Goal: Task Accomplishment & Management: Use online tool/utility

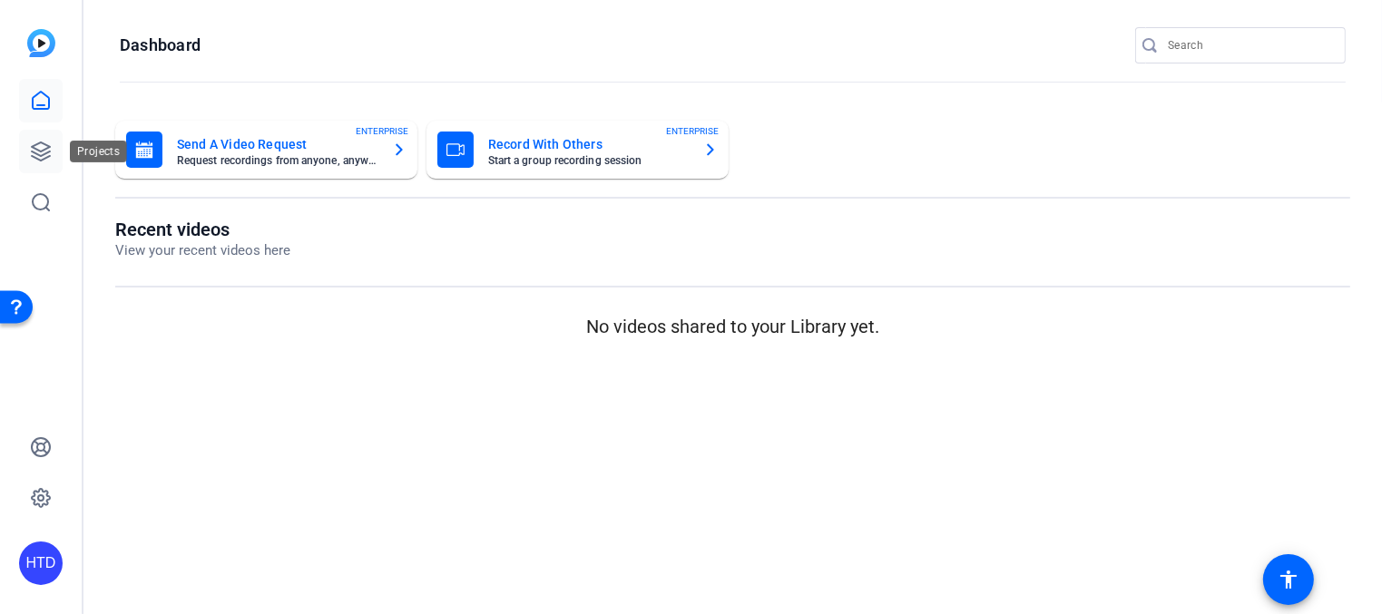
click at [45, 150] on icon at bounding box center [41, 151] width 18 height 18
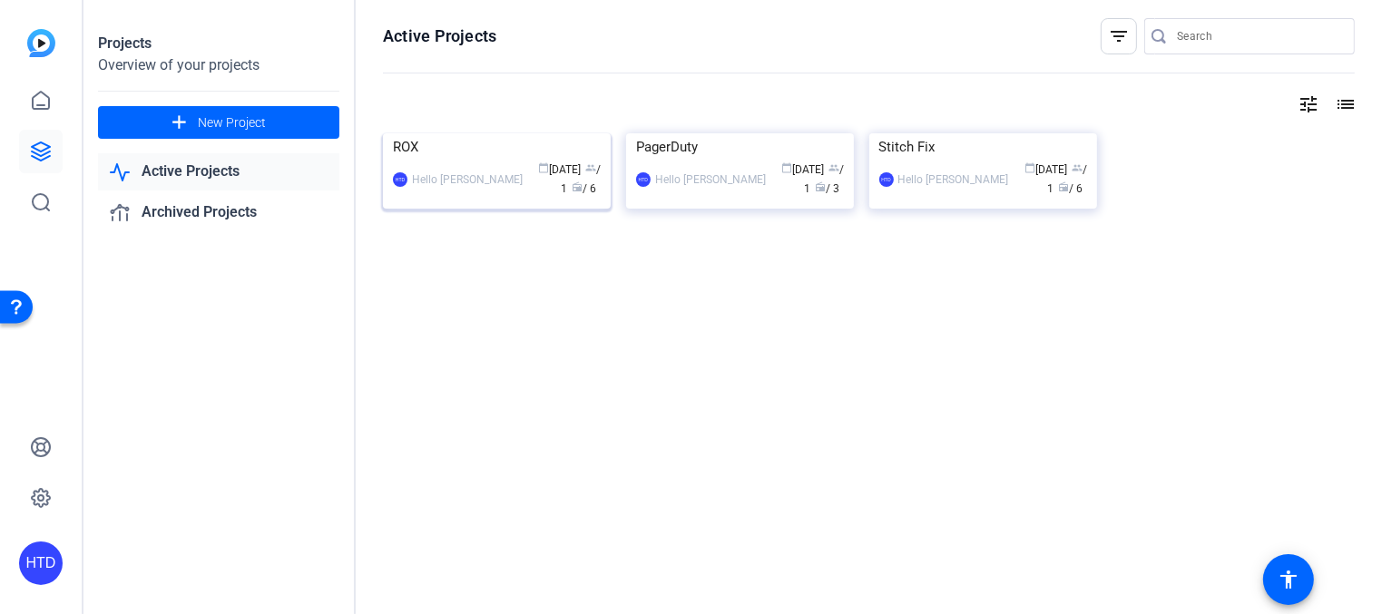
click at [464, 161] on div "ROX" at bounding box center [497, 146] width 208 height 27
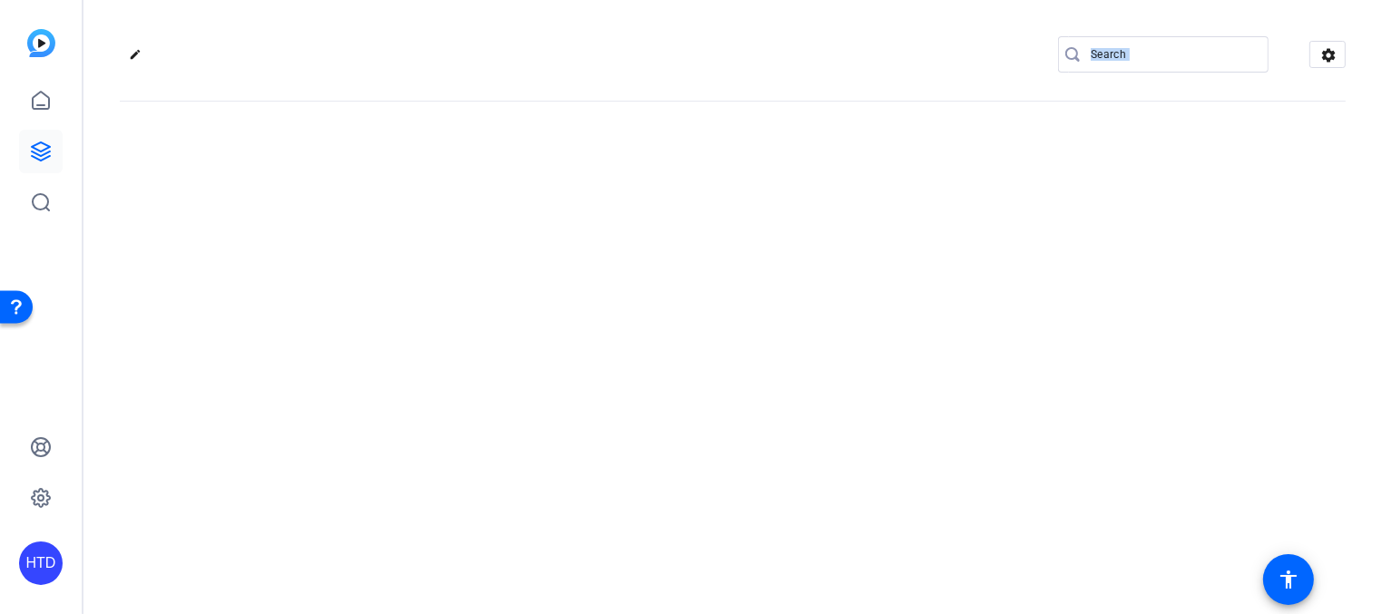
click at [464, 283] on div "edit settings" at bounding box center [732, 307] width 1298 height 614
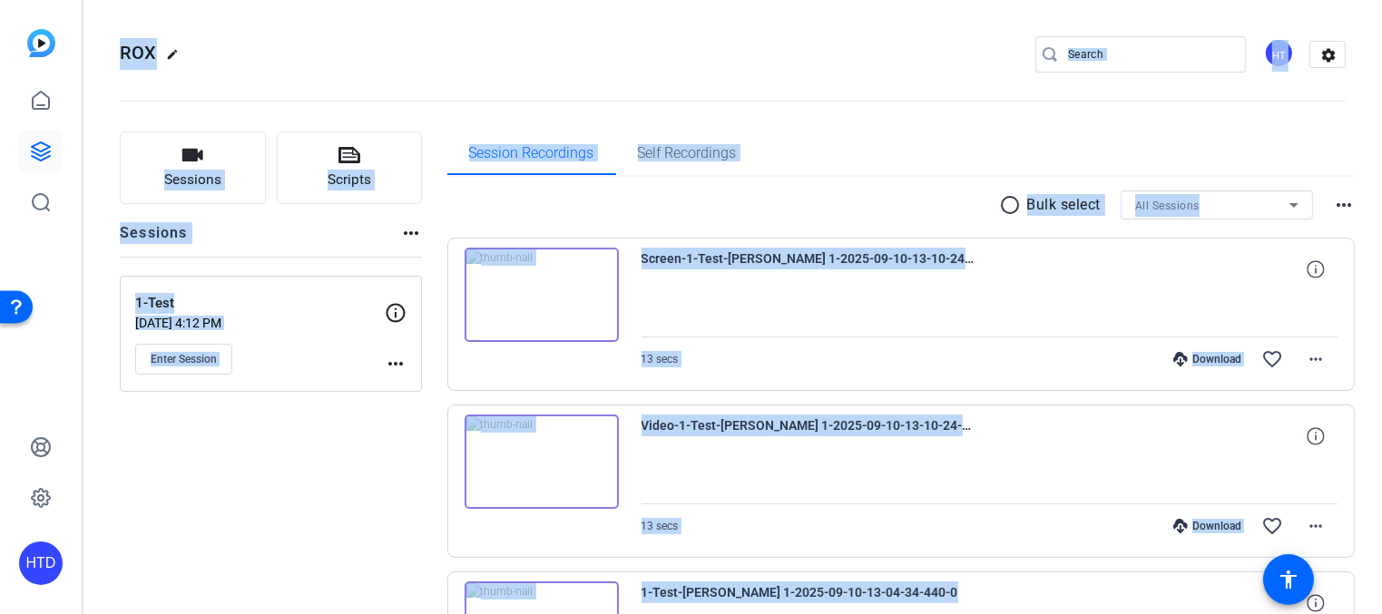
click at [400, 364] on mat-icon "more_horiz" at bounding box center [396, 364] width 22 height 22
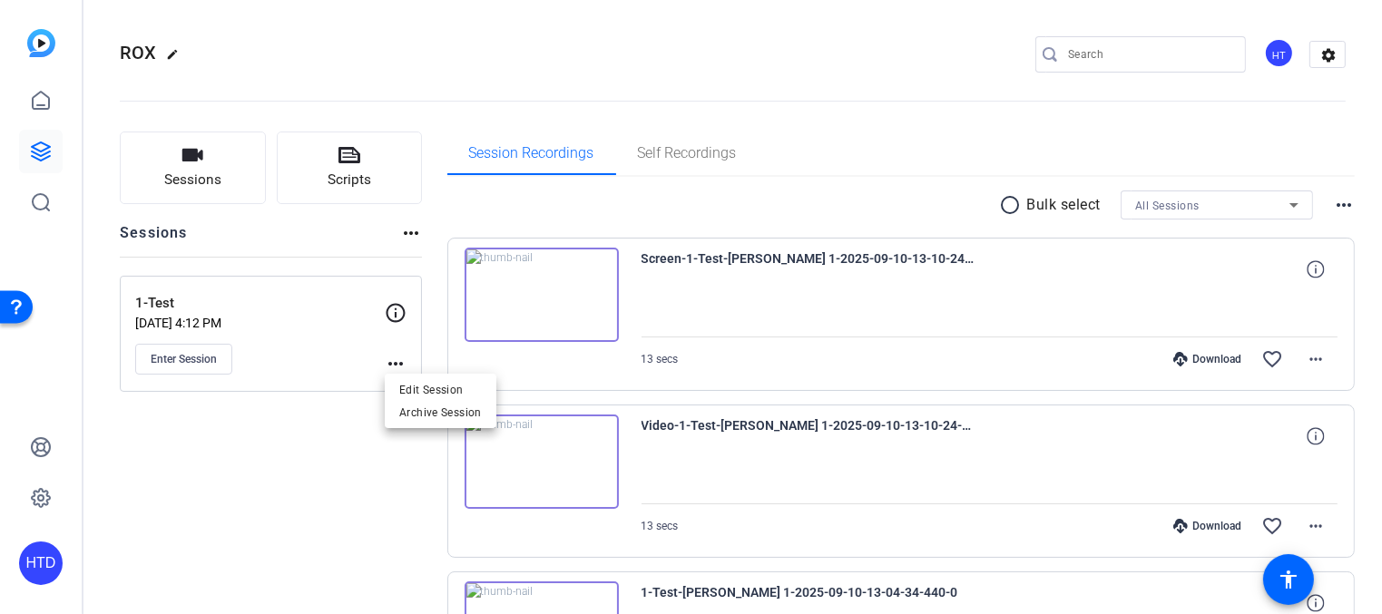
click at [330, 428] on div at bounding box center [691, 307] width 1382 height 614
click at [189, 178] on span "Sessions" at bounding box center [192, 180] width 57 height 21
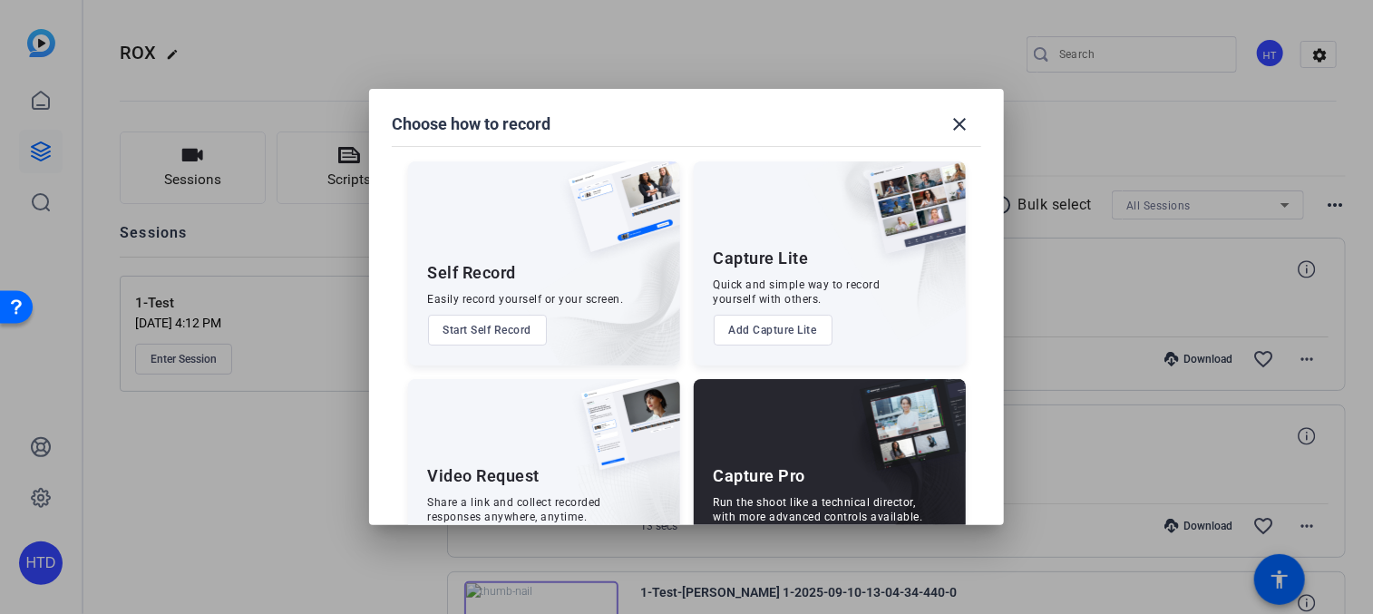
scroll to position [76, 0]
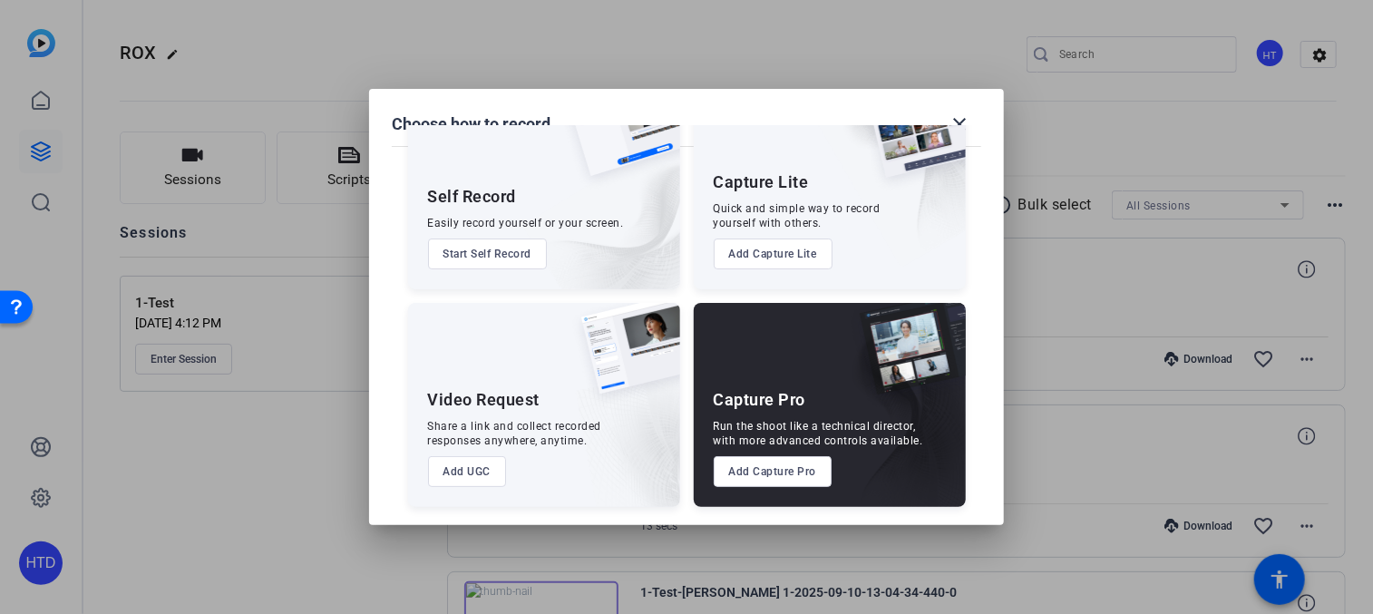
click at [751, 478] on button "Add Capture Pro" at bounding box center [773, 471] width 119 height 31
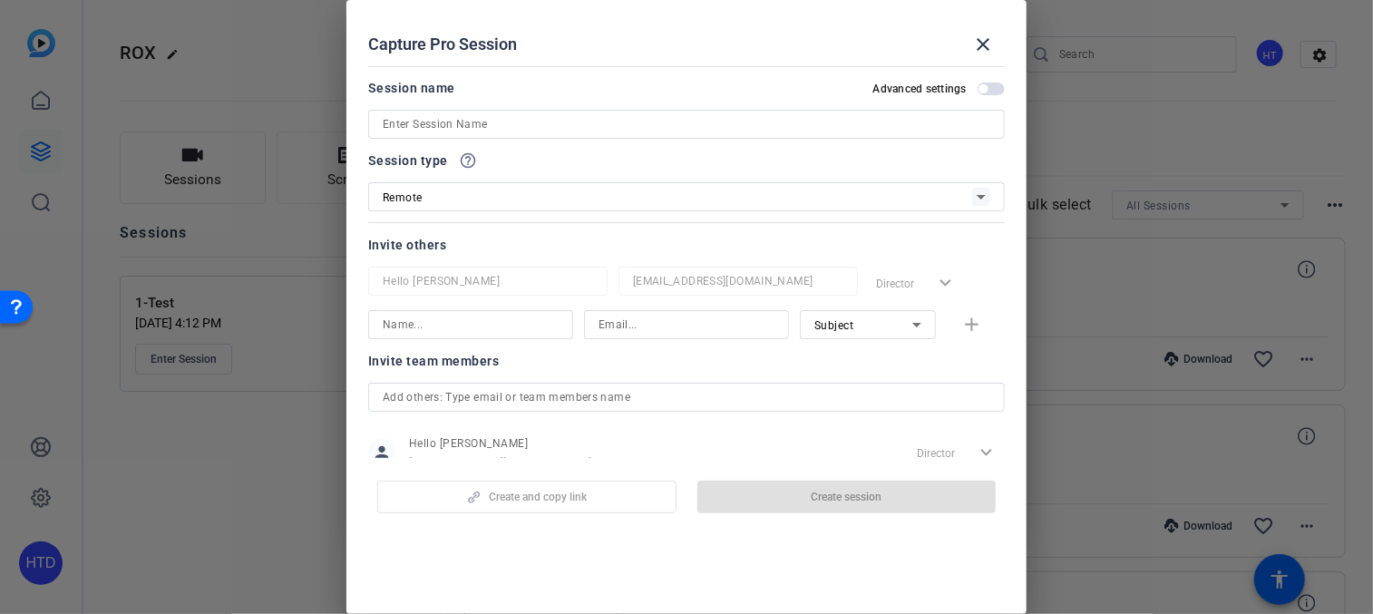
click at [544, 126] on input at bounding box center [687, 124] width 608 height 22
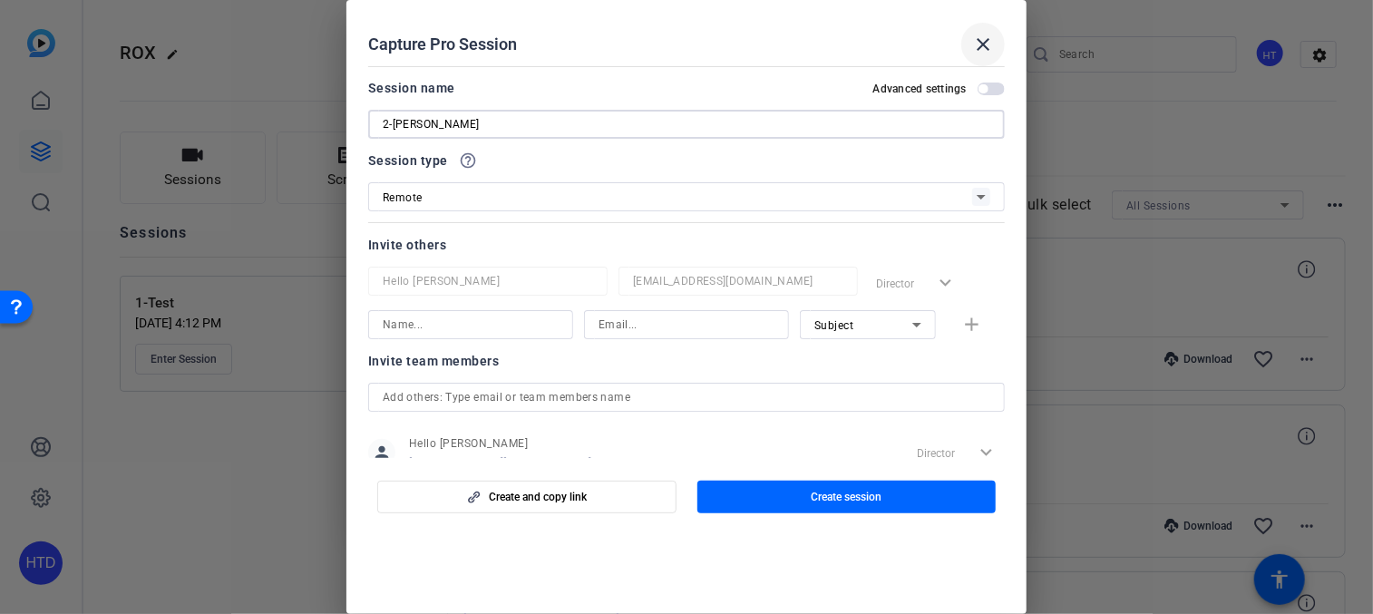
type input "2-[PERSON_NAME]"
click at [979, 35] on mat-icon "close" at bounding box center [984, 45] width 22 height 22
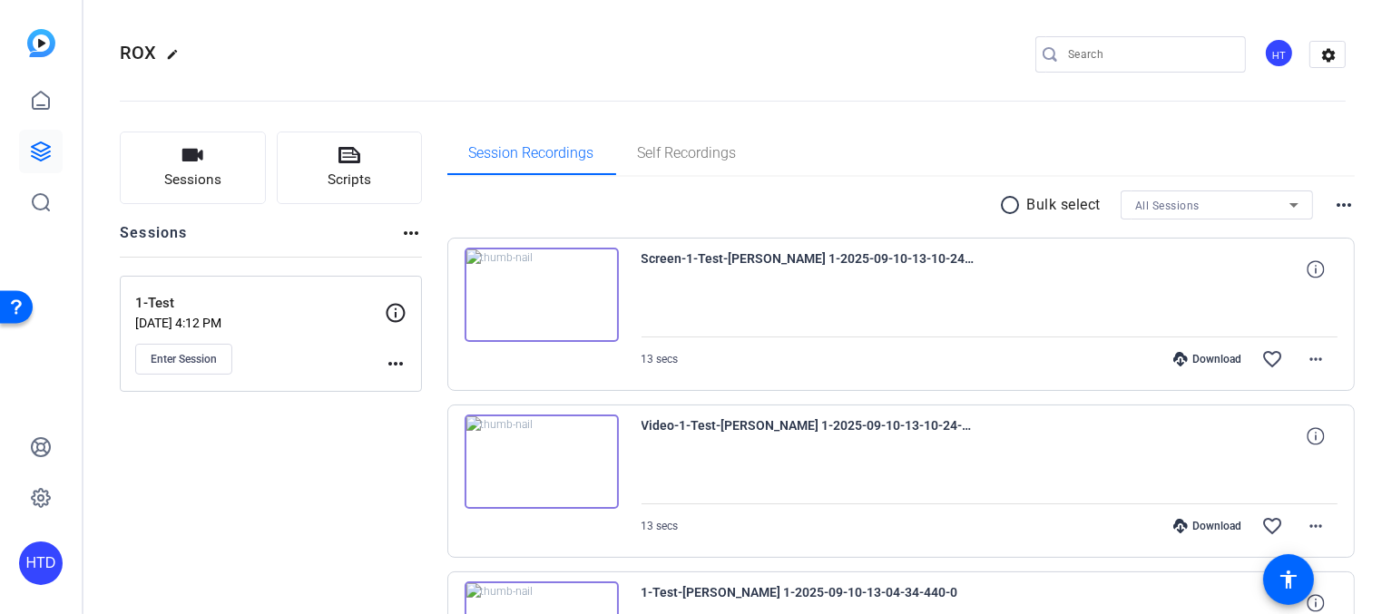
click at [396, 364] on mat-icon "more_horiz" at bounding box center [396, 364] width 22 height 22
click at [320, 408] on div at bounding box center [691, 307] width 1382 height 614
click at [1333, 205] on mat-icon "more_horiz" at bounding box center [1344, 205] width 22 height 22
click at [1329, 205] on div at bounding box center [691, 307] width 1382 height 614
click at [1296, 365] on button "more_horiz" at bounding box center [1316, 359] width 44 height 44
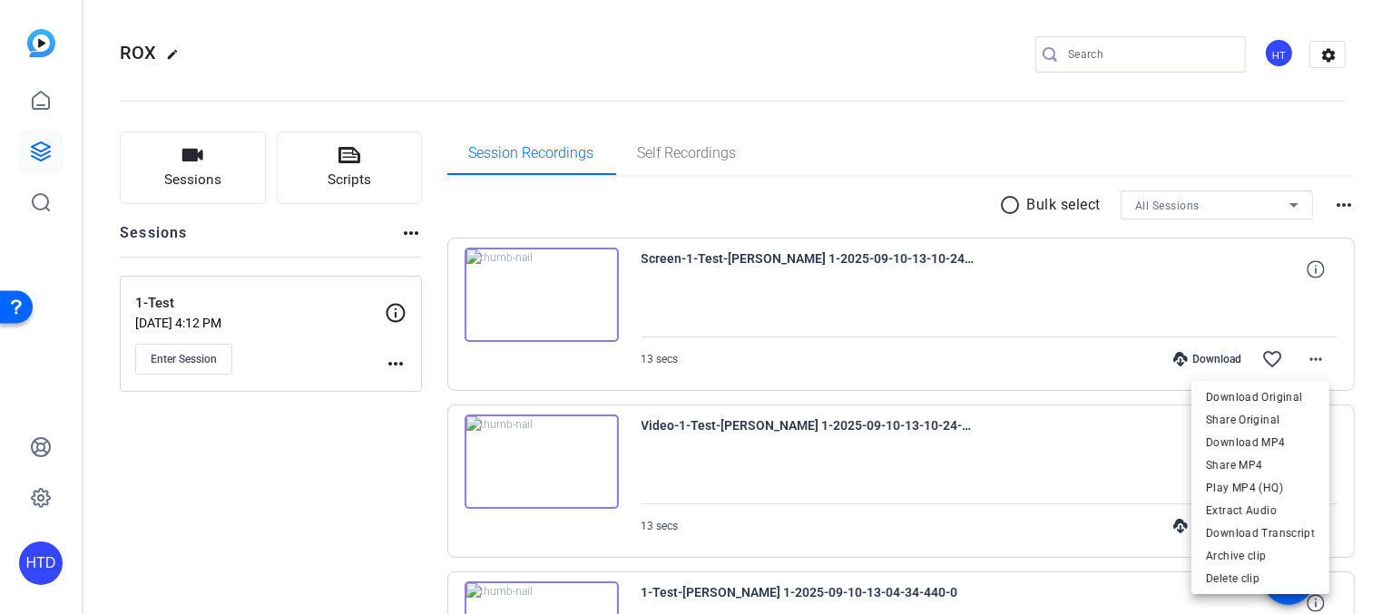
click at [153, 292] on div at bounding box center [691, 307] width 1382 height 614
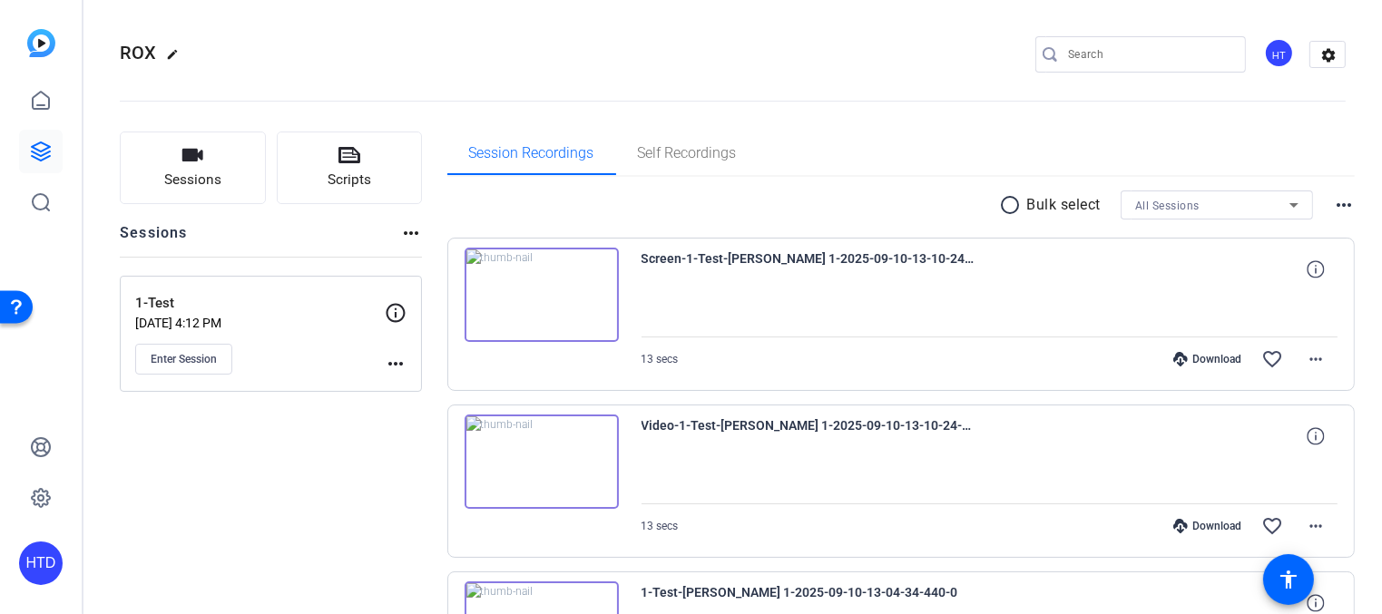
click at [158, 298] on p "1-Test" at bounding box center [259, 303] width 249 height 21
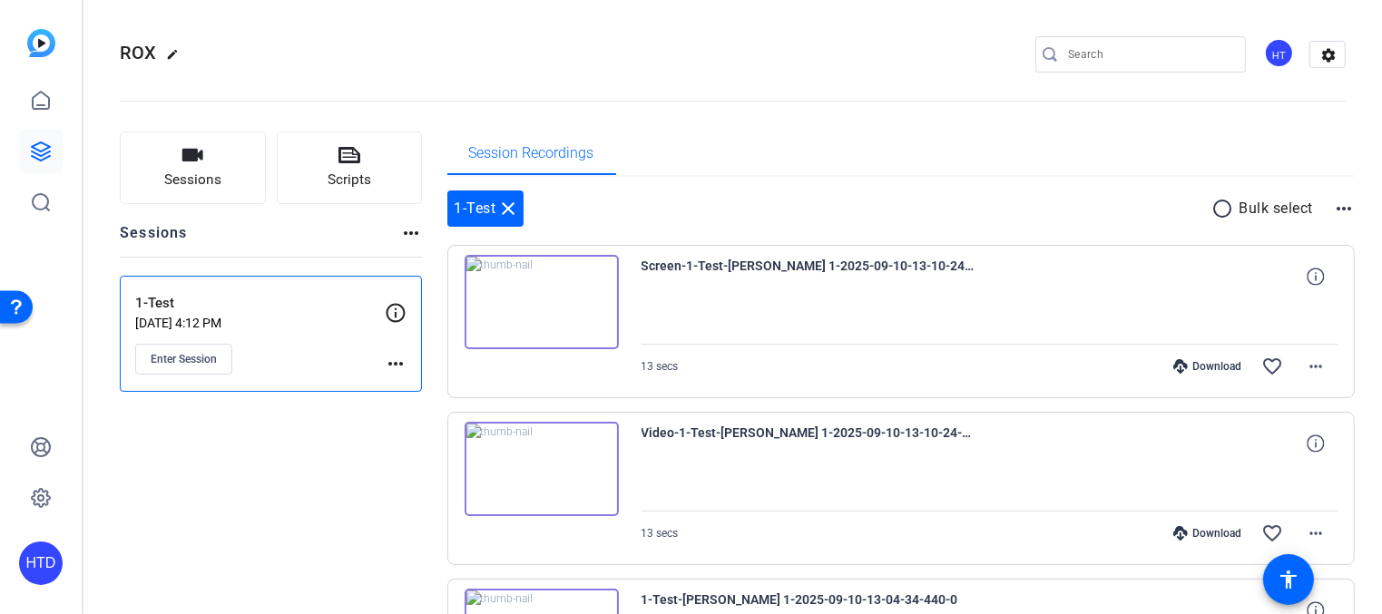
click at [158, 298] on p "1-Test" at bounding box center [259, 303] width 249 height 21
click at [394, 362] on mat-icon "more_horiz" at bounding box center [396, 364] width 22 height 22
click at [404, 388] on span "Edit Session" at bounding box center [440, 389] width 83 height 22
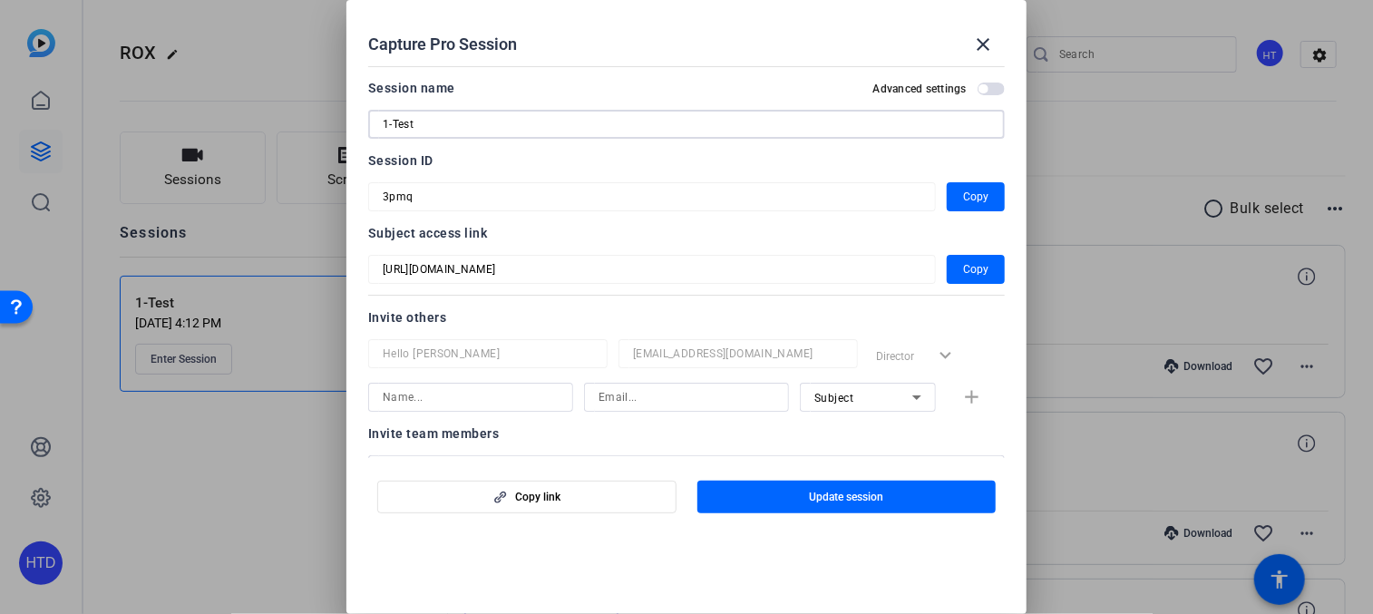
drag, startPoint x: 415, startPoint y: 123, endPoint x: 391, endPoint y: 127, distance: 23.9
click at [391, 127] on input "1-Test" at bounding box center [687, 124] width 608 height 22
click at [395, 122] on input "1-[PERSON_NAME]" at bounding box center [687, 124] width 608 height 22
paste input "[PERSON_NAME][EMAIL_ADDRESS][DOMAIN_NAME]"
type input "1-Demo_Ananya: Outreach"
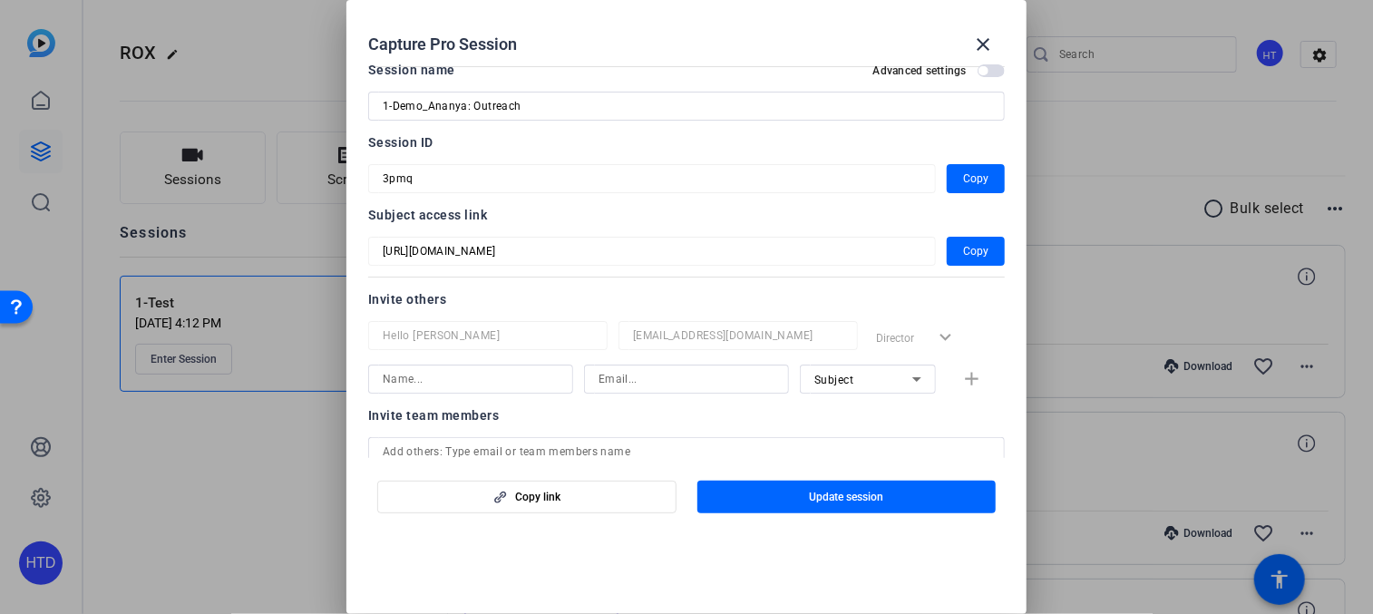
scroll to position [28, 0]
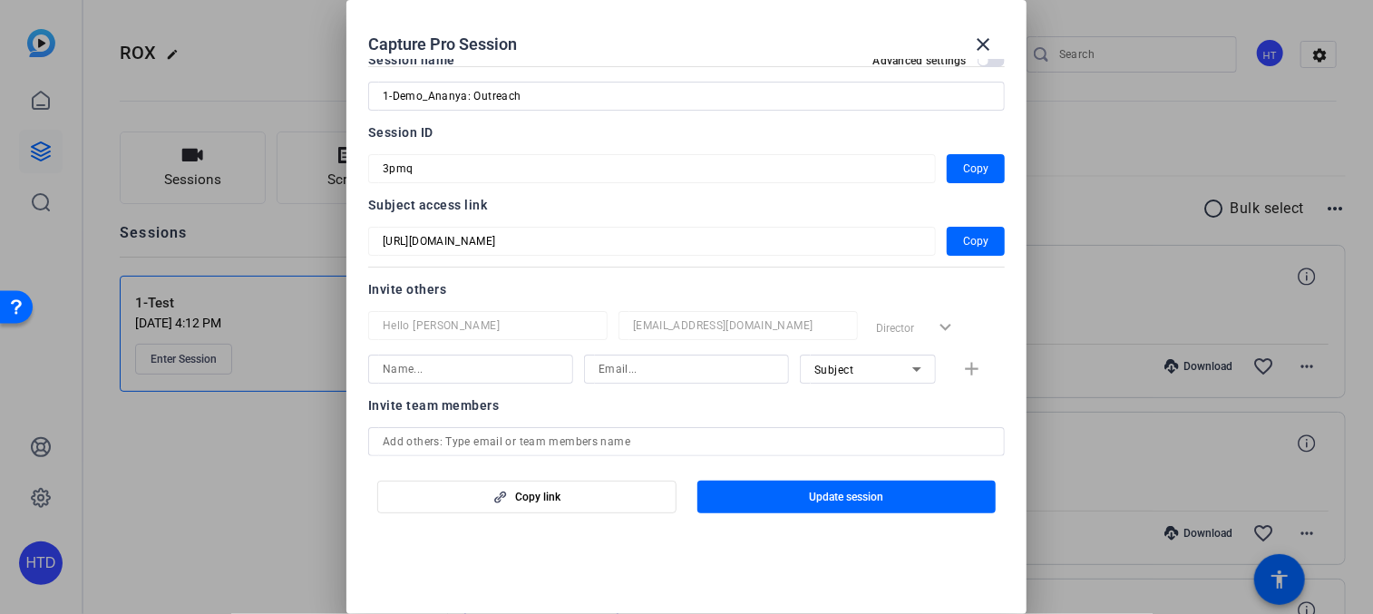
click at [531, 375] on input at bounding box center [471, 369] width 176 height 22
type input "[PERSON_NAME]"
click at [619, 369] on input at bounding box center [687, 369] width 176 height 22
paste input "[PERSON_NAME][EMAIL_ADDRESS][DOMAIN_NAME]"
type input "[PERSON_NAME][EMAIL_ADDRESS][DOMAIN_NAME]"
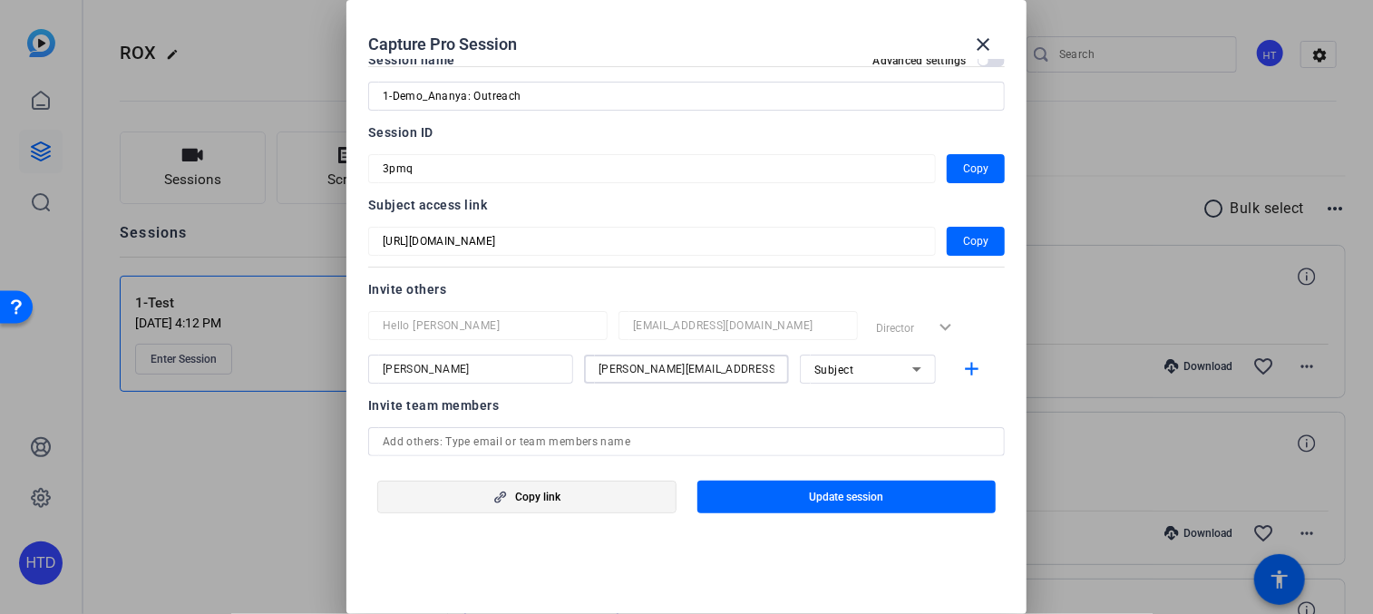
click at [560, 501] on span "Copy link" at bounding box center [538, 497] width 45 height 15
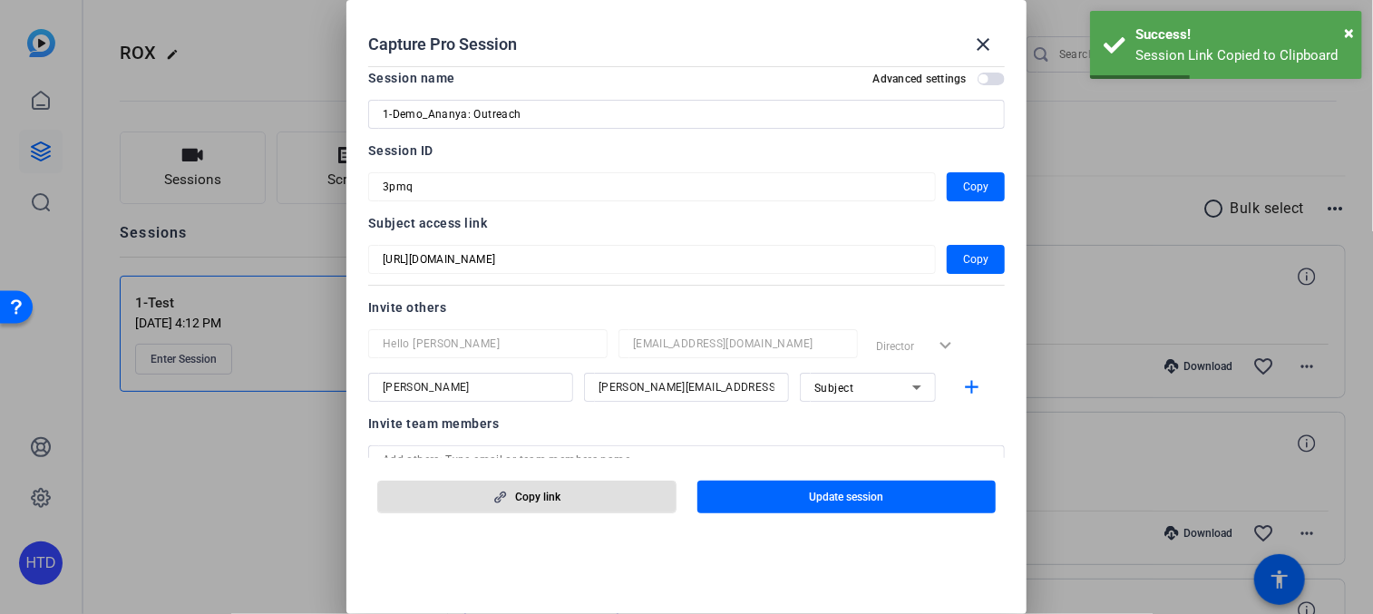
scroll to position [0, 0]
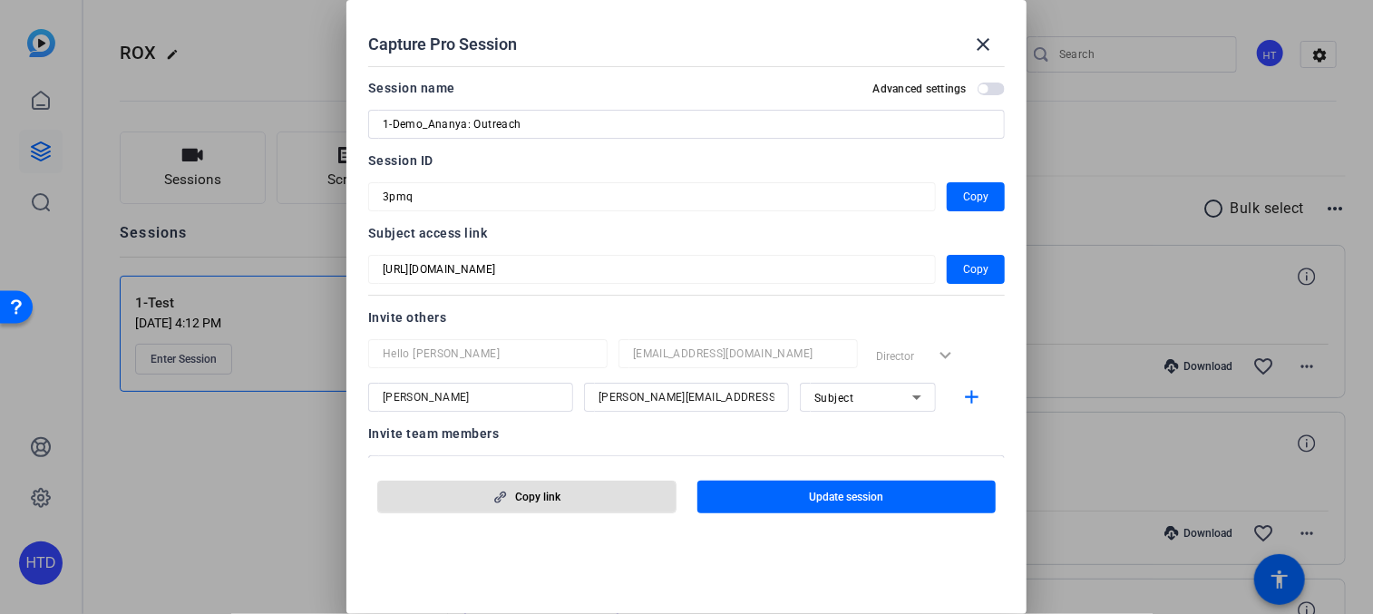
click at [979, 91] on span "button" at bounding box center [983, 88] width 9 height 9
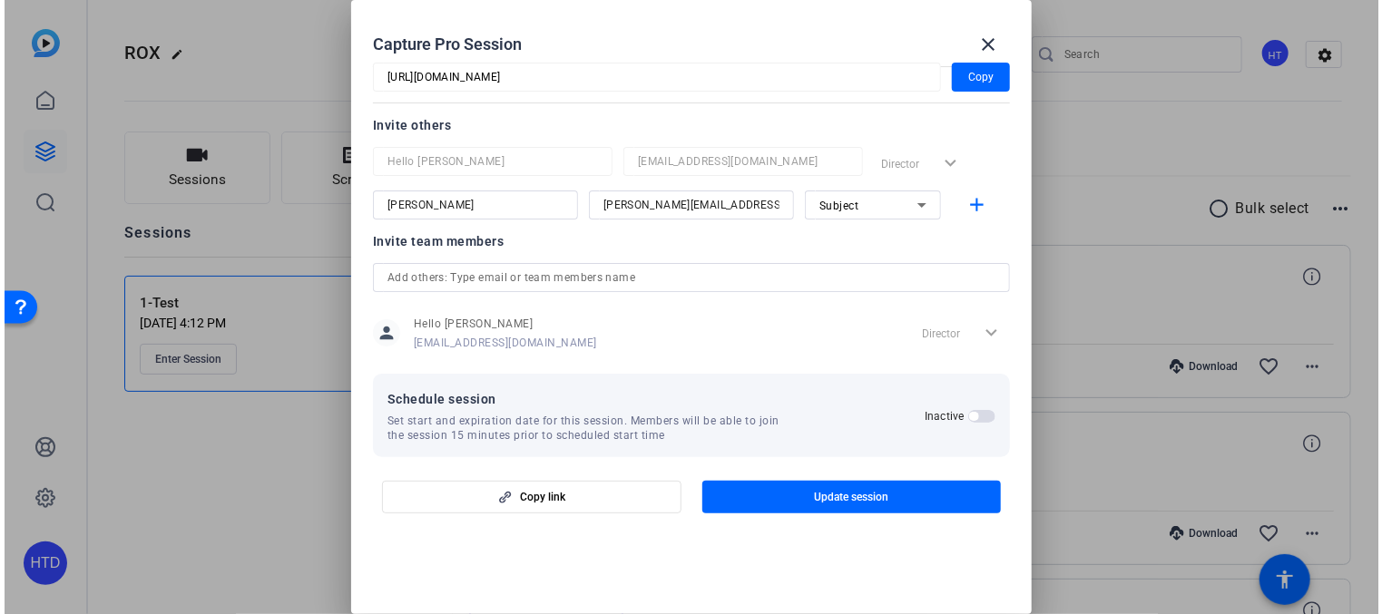
scroll to position [183, 0]
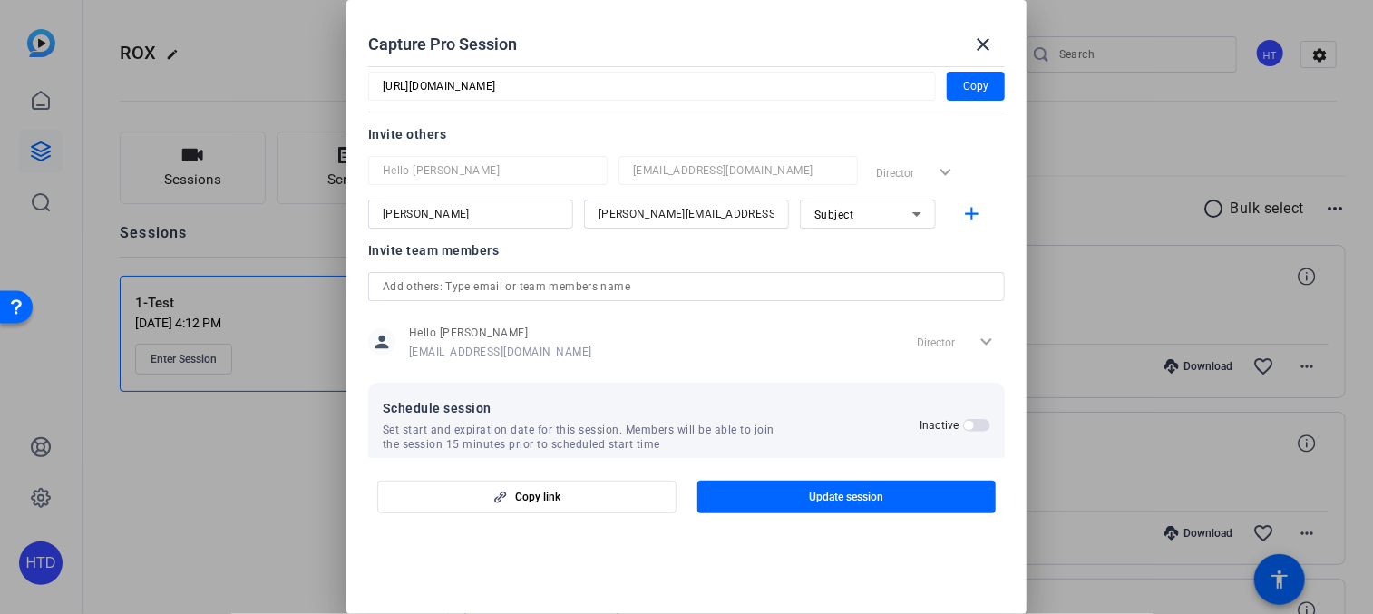
click at [583, 278] on input "text" at bounding box center [687, 287] width 608 height 22
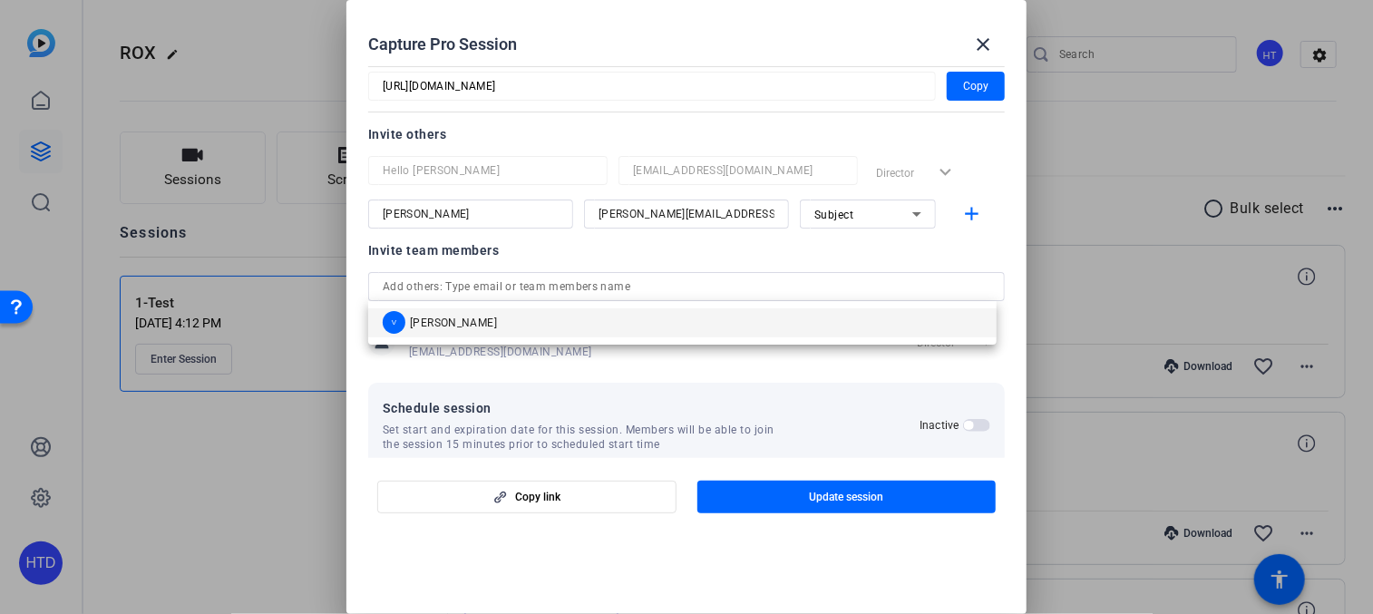
click at [829, 255] on div "Invite team members" at bounding box center [686, 250] width 637 height 22
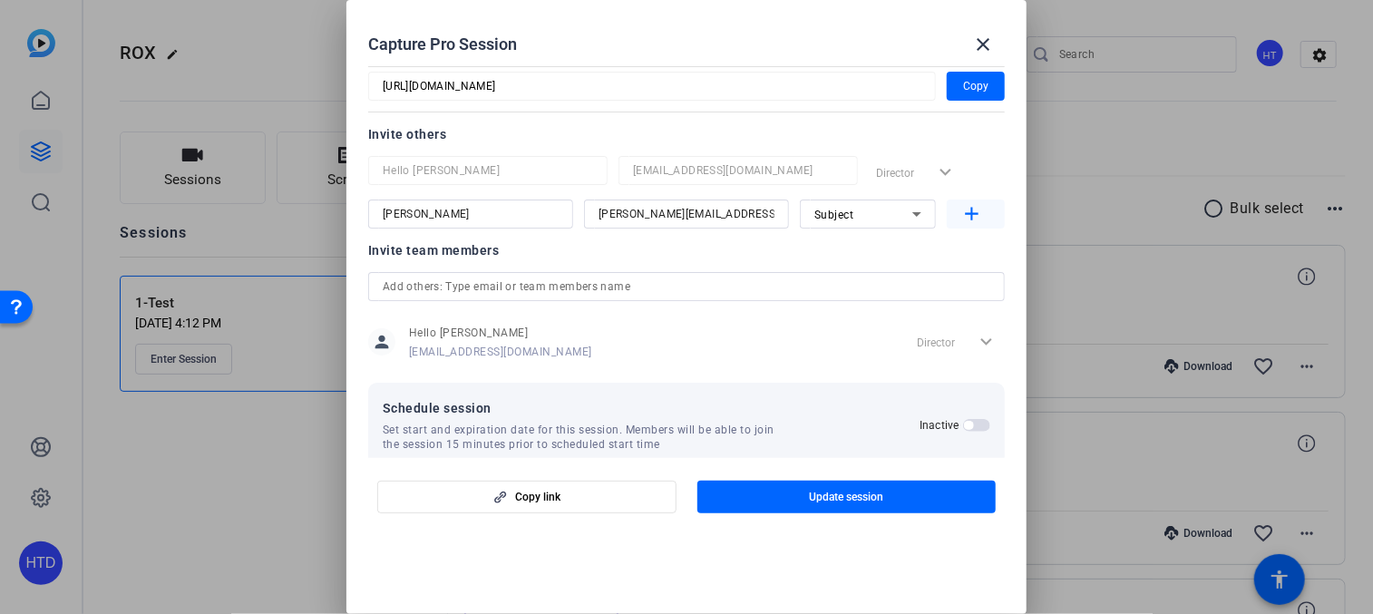
click at [962, 221] on mat-icon "add" at bounding box center [973, 214] width 23 height 23
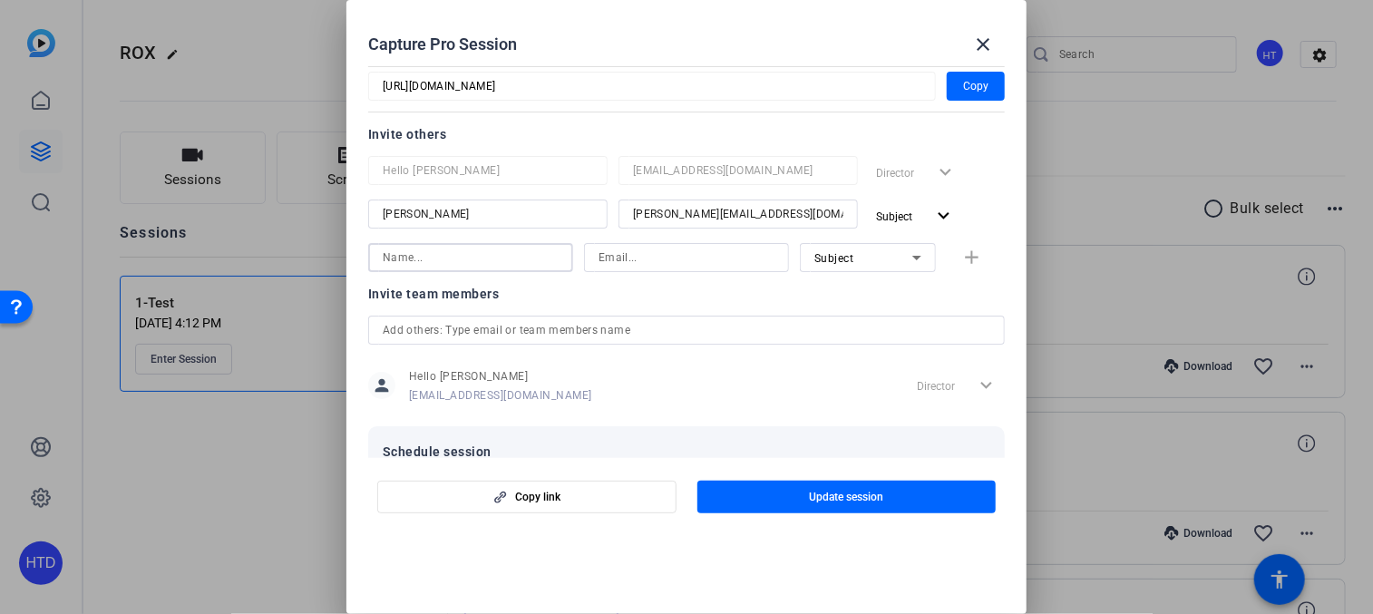
click at [464, 251] on input at bounding box center [471, 258] width 176 height 22
type input "[PERSON_NAME]"
click at [627, 252] on input at bounding box center [687, 258] width 176 height 22
type input "[PERSON_NAME][EMAIL_ADDRESS][DOMAIN_NAME]"
click at [869, 265] on div "Subject" at bounding box center [864, 258] width 98 height 23
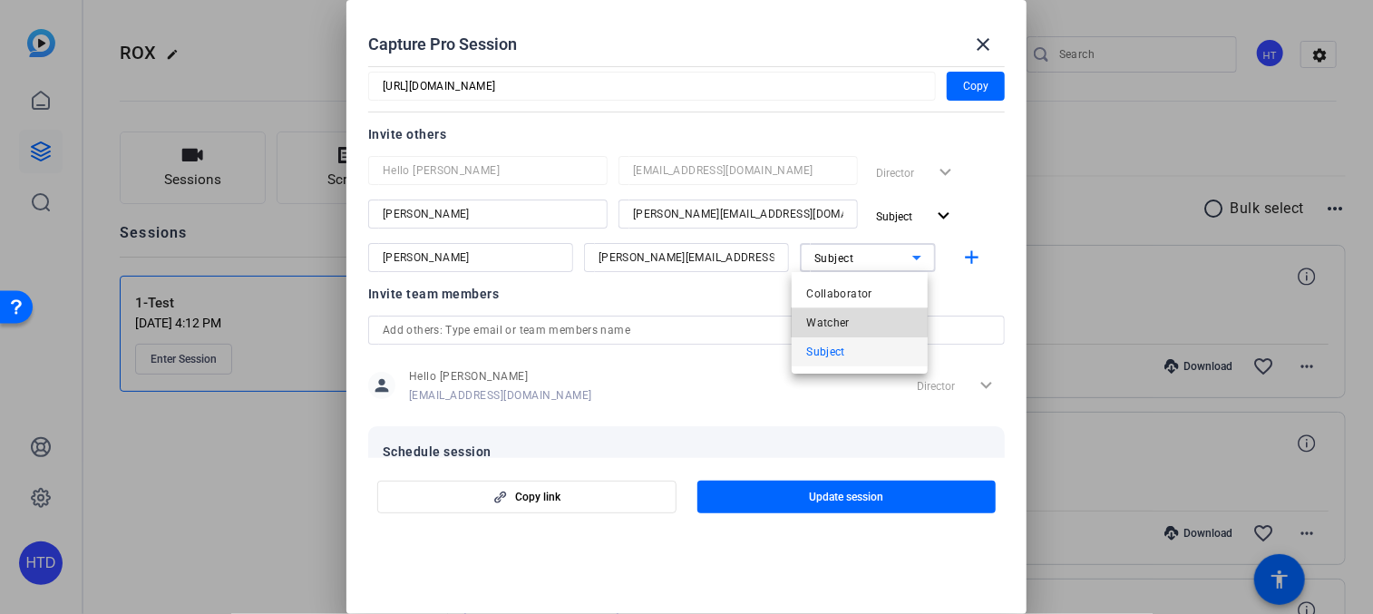
click at [856, 311] on mat-option "Watcher" at bounding box center [860, 322] width 136 height 29
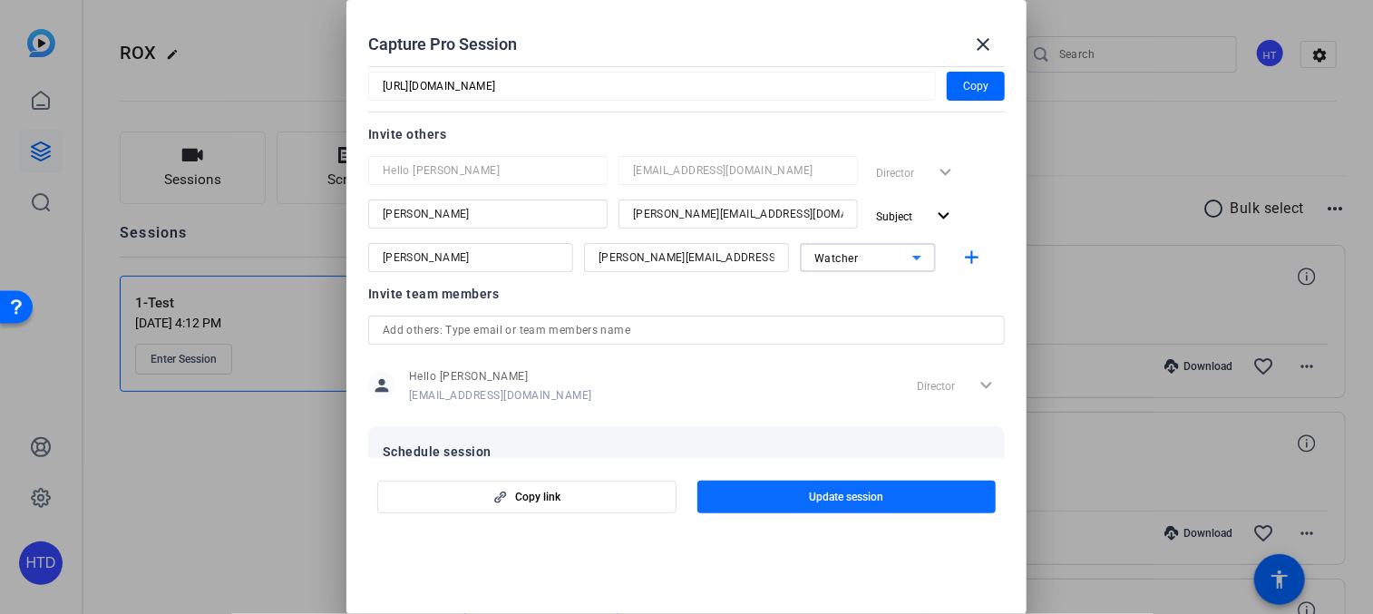
click at [875, 495] on span "Update session" at bounding box center [846, 497] width 74 height 15
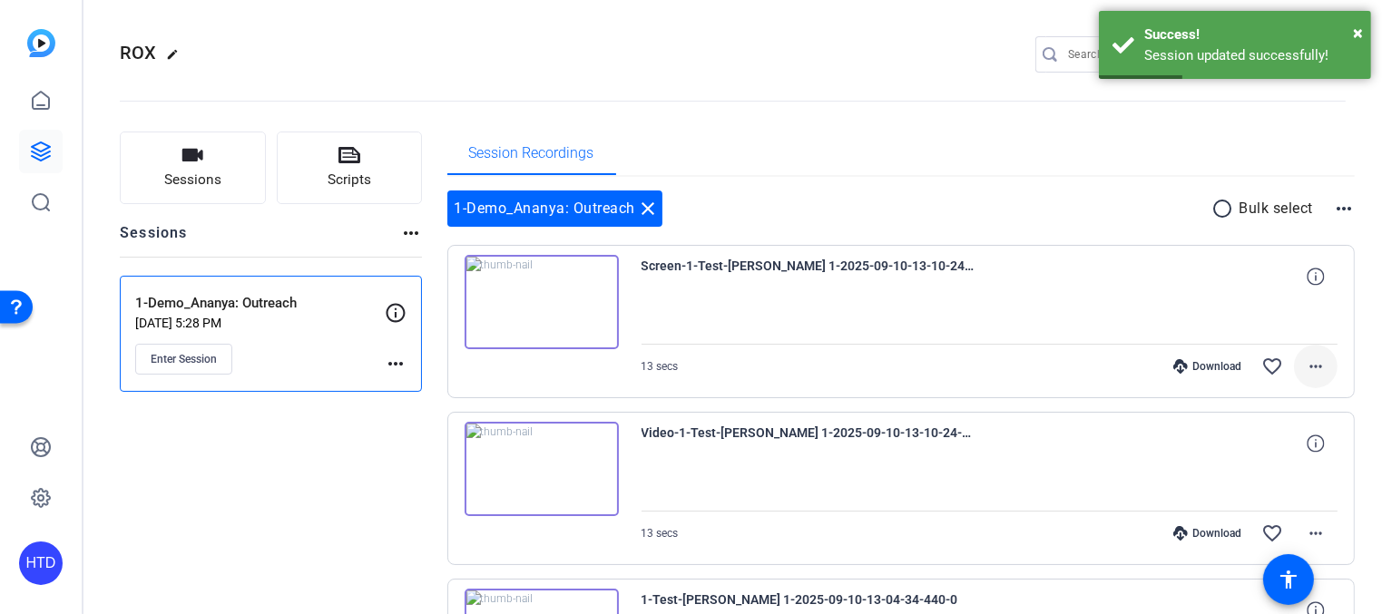
click at [1305, 359] on mat-icon "more_horiz" at bounding box center [1316, 367] width 22 height 22
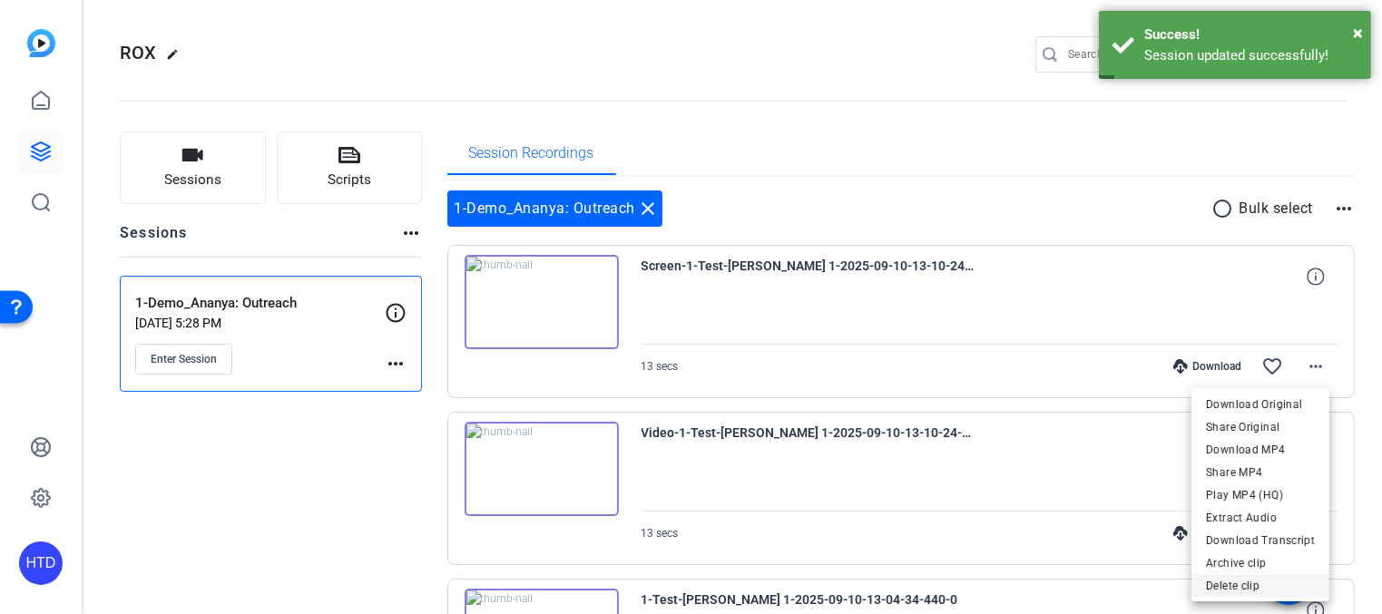
click at [1282, 586] on span "Delete clip" at bounding box center [1260, 585] width 109 height 22
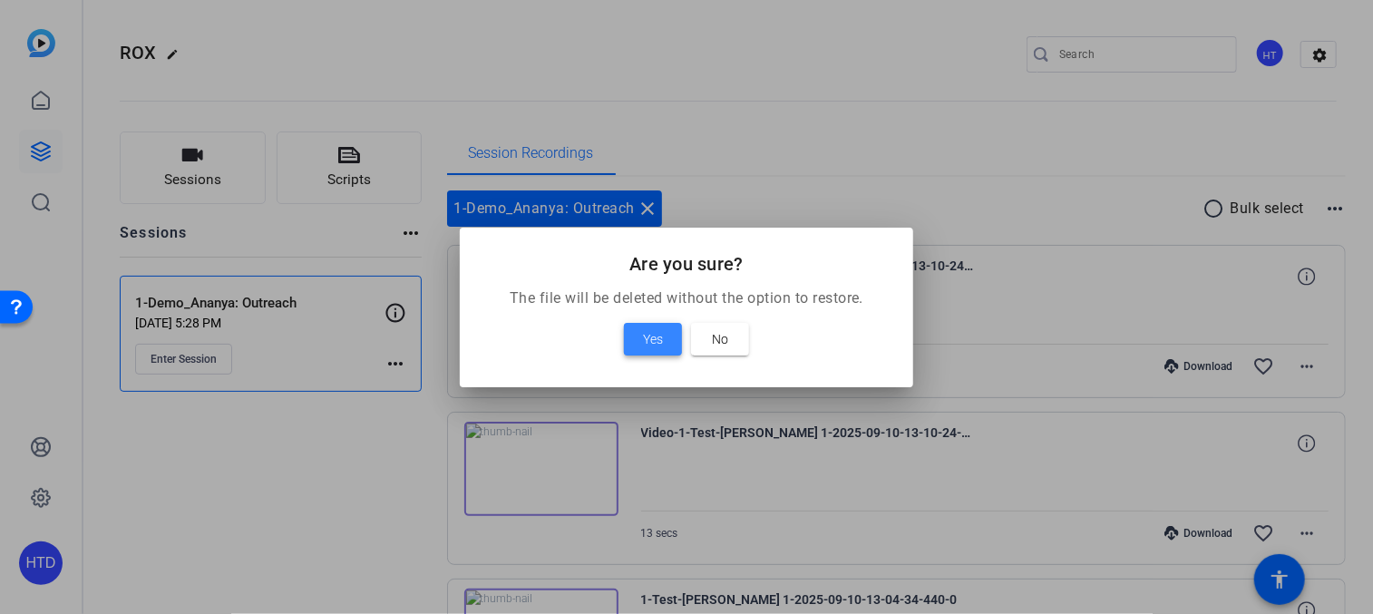
click at [634, 337] on span at bounding box center [653, 340] width 58 height 44
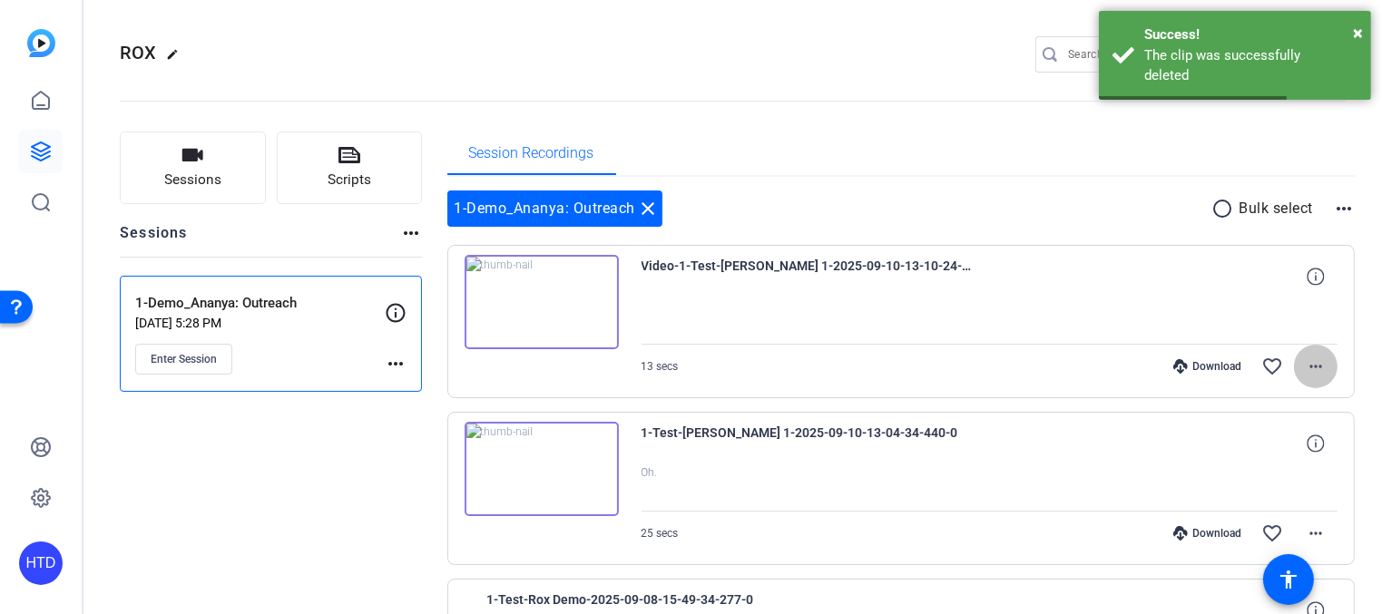
click at [1305, 360] on mat-icon "more_horiz" at bounding box center [1316, 367] width 22 height 22
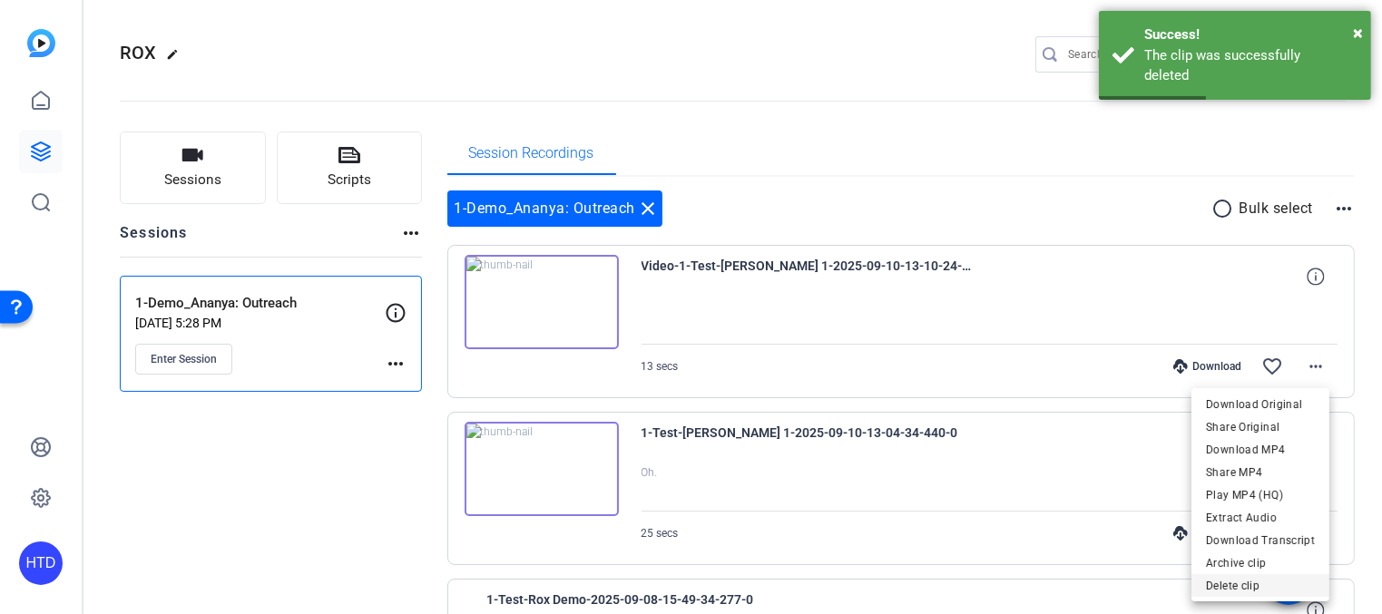
click at [1266, 580] on span "Delete clip" at bounding box center [1260, 585] width 109 height 22
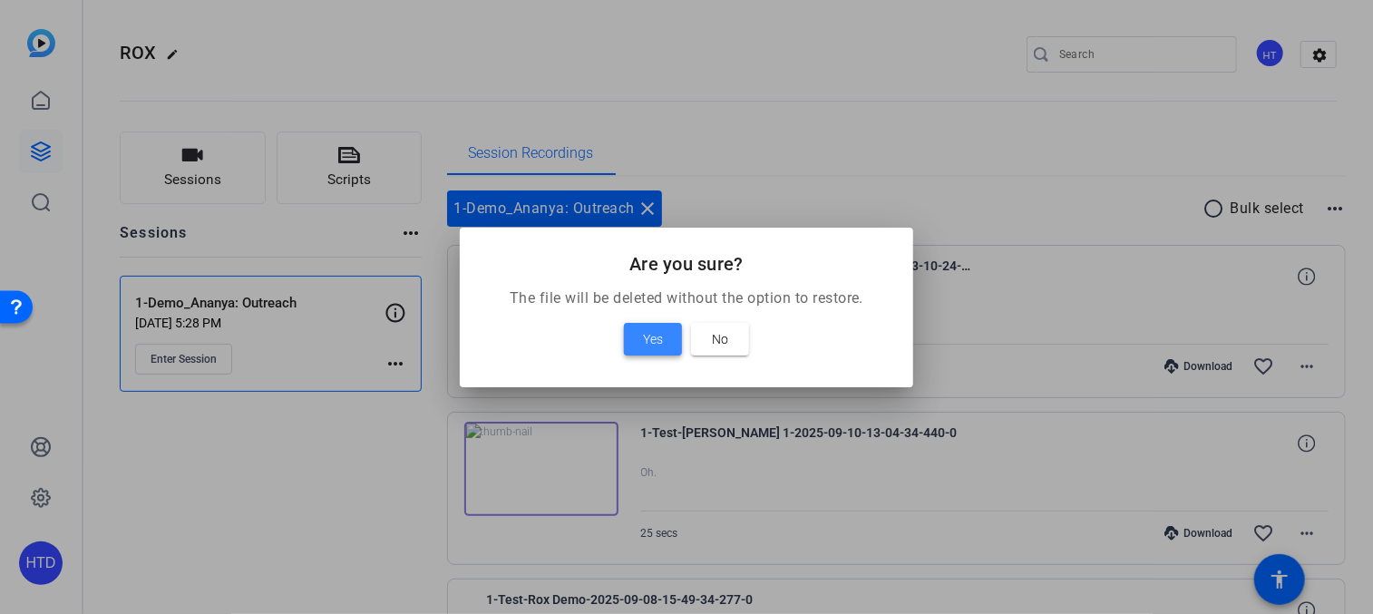
click at [646, 331] on span "Yes" at bounding box center [653, 339] width 20 height 22
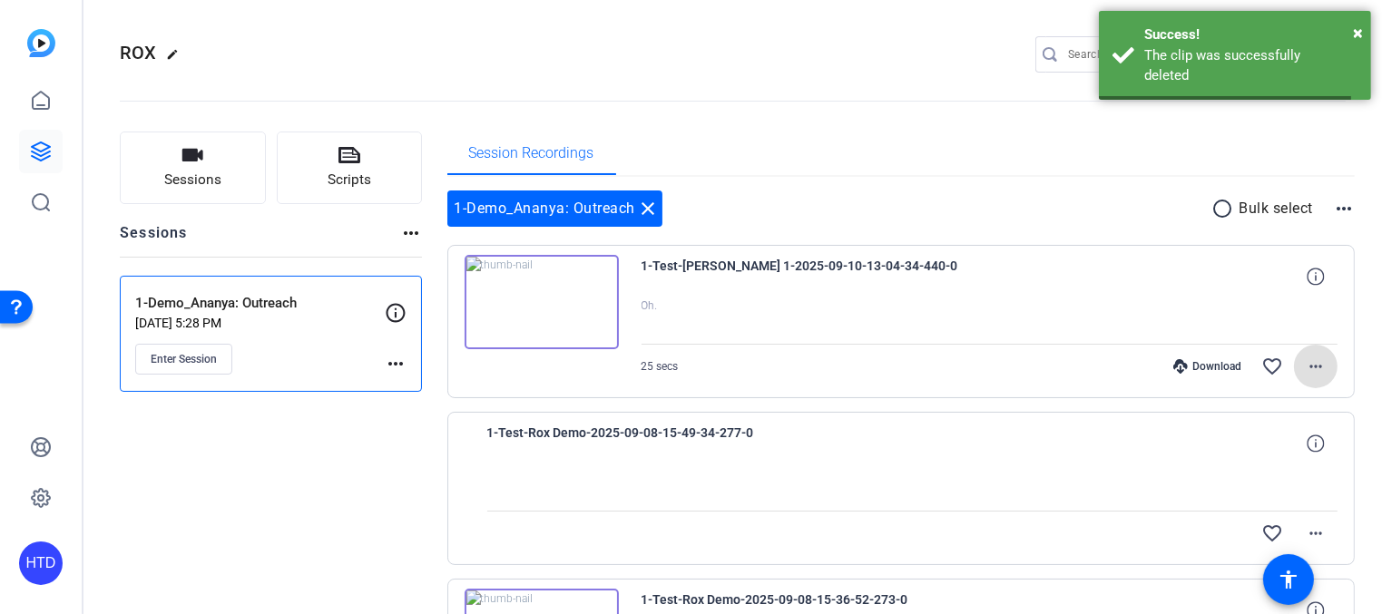
click at [1305, 367] on mat-icon "more_horiz" at bounding box center [1316, 367] width 22 height 22
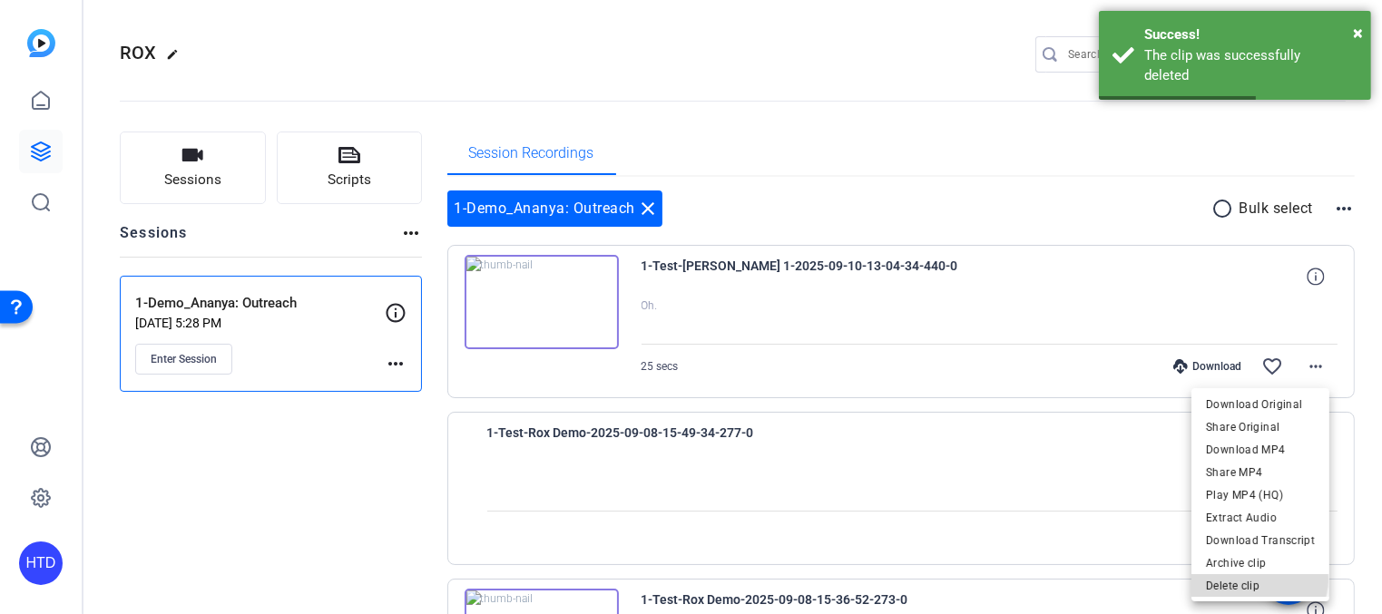
click at [1259, 580] on span "Delete clip" at bounding box center [1260, 585] width 109 height 22
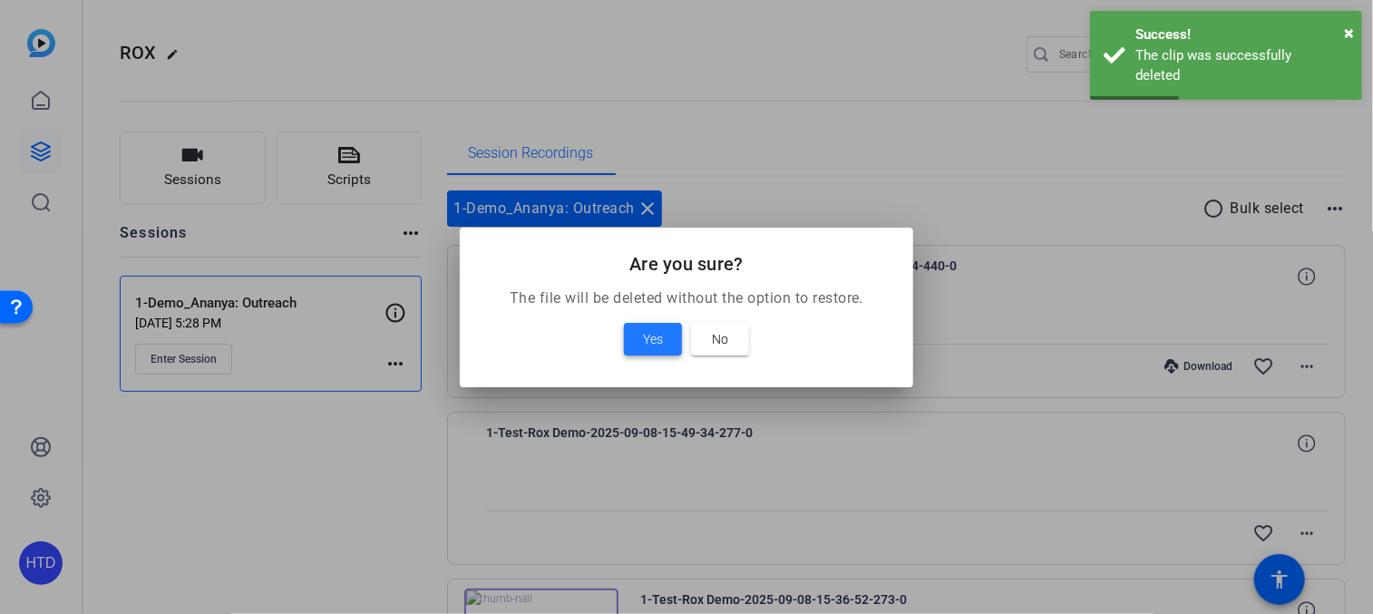
click at [640, 331] on span at bounding box center [653, 340] width 58 height 44
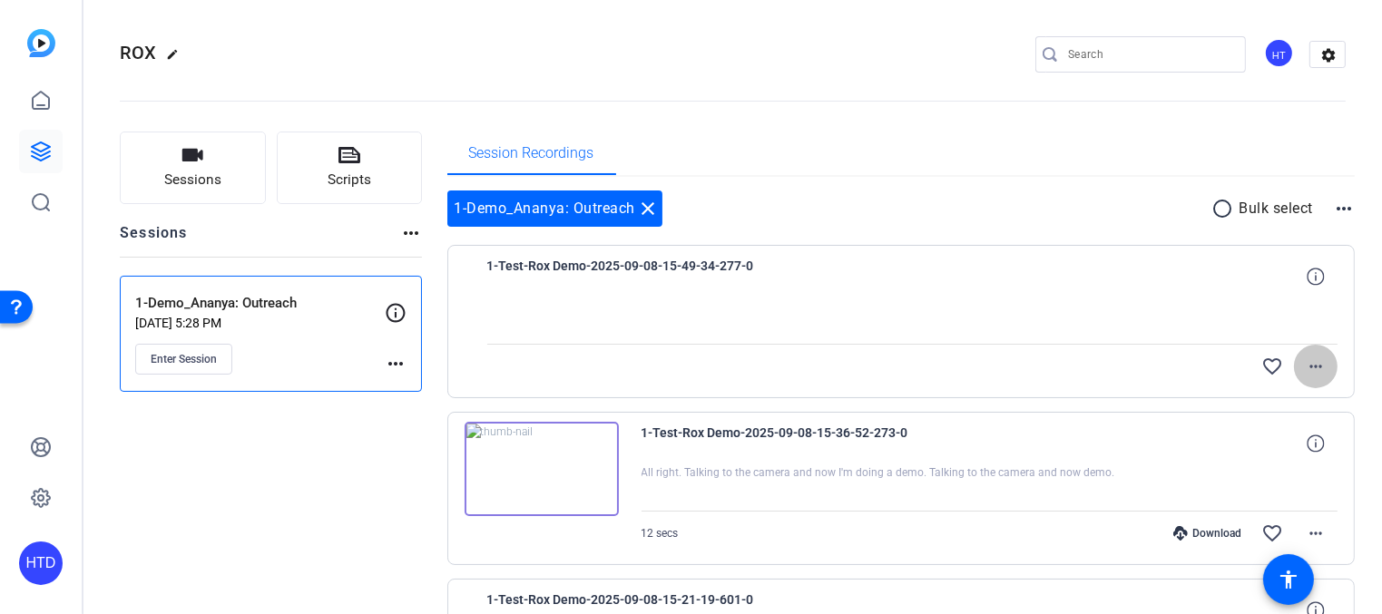
click at [1295, 366] on span at bounding box center [1316, 367] width 44 height 44
click at [1270, 452] on span "Delete clip" at bounding box center [1279, 449] width 73 height 22
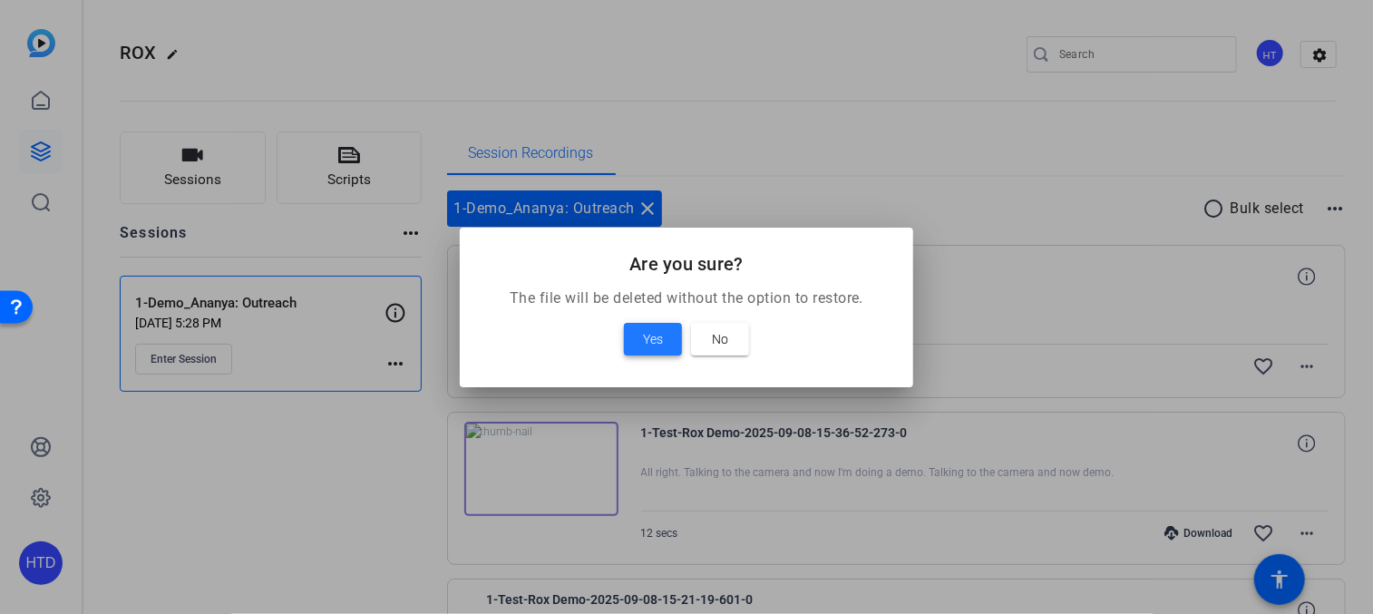
click at [638, 344] on span at bounding box center [653, 340] width 58 height 44
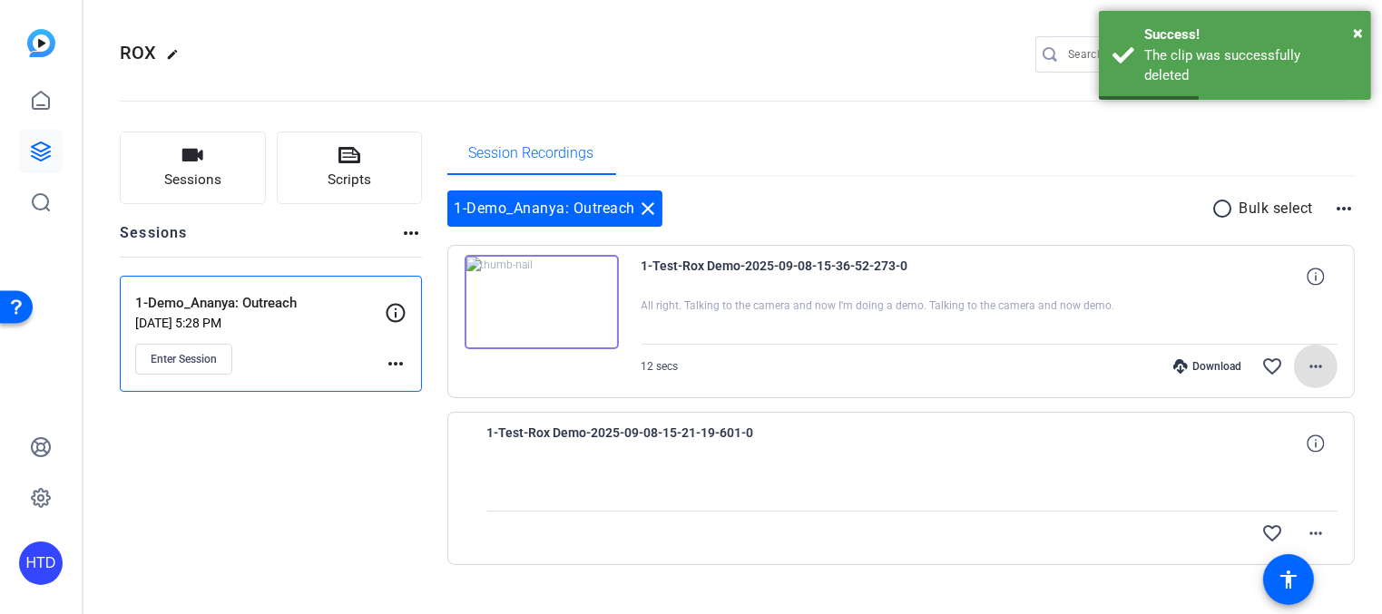
click at [651, 93] on openreel-divider-bar at bounding box center [733, 95] width 1226 height 55
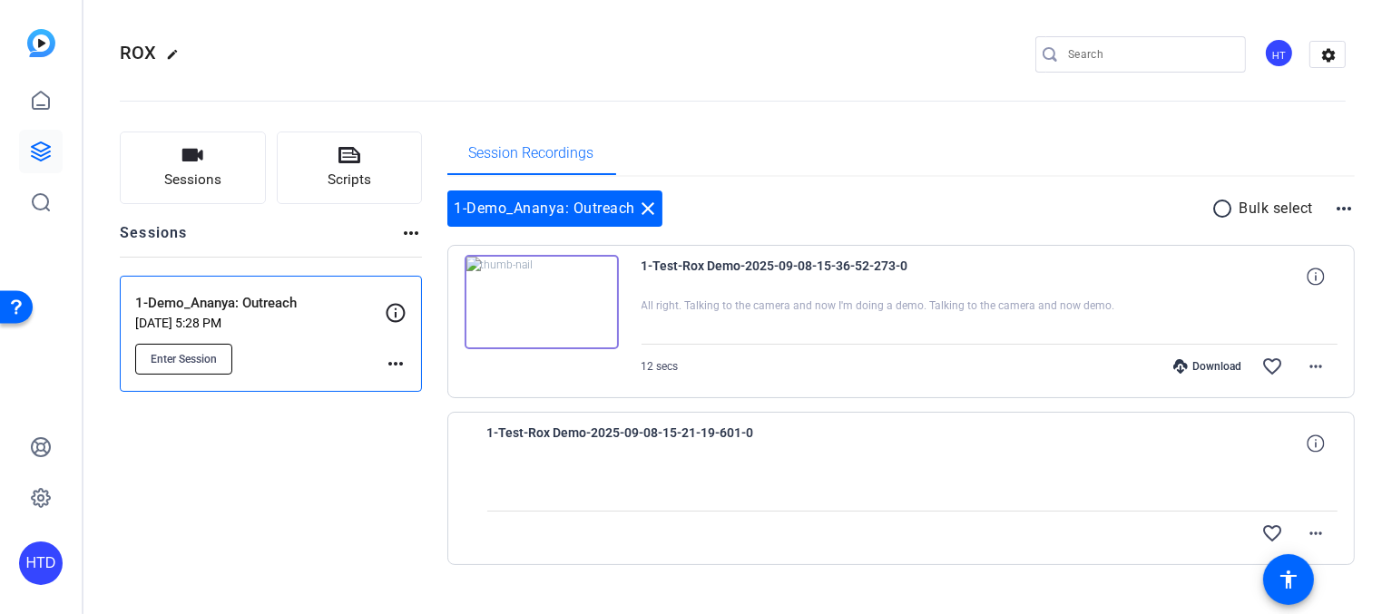
click at [214, 348] on button "Enter Session" at bounding box center [183, 359] width 97 height 31
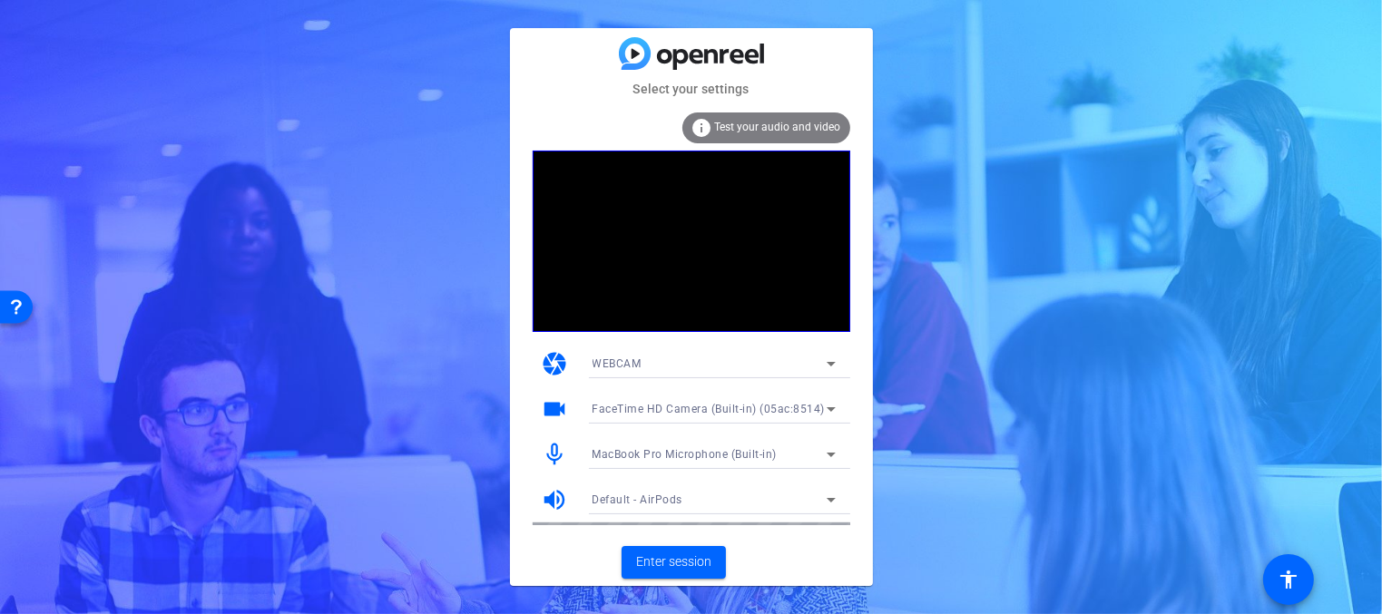
click at [717, 403] on span "FaceTime HD Camera (Built-in) (05ac:8514)" at bounding box center [708, 409] width 233 height 13
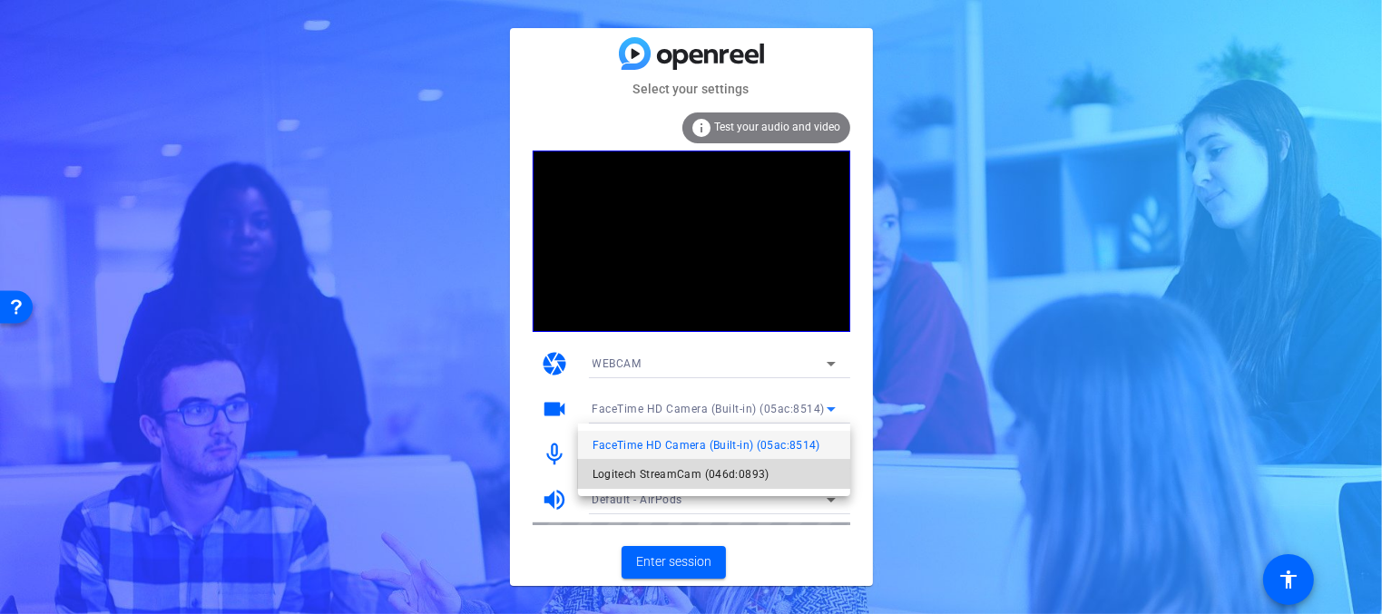
click at [684, 477] on span "Logitech StreamCam (046d:0893)" at bounding box center [680, 475] width 177 height 22
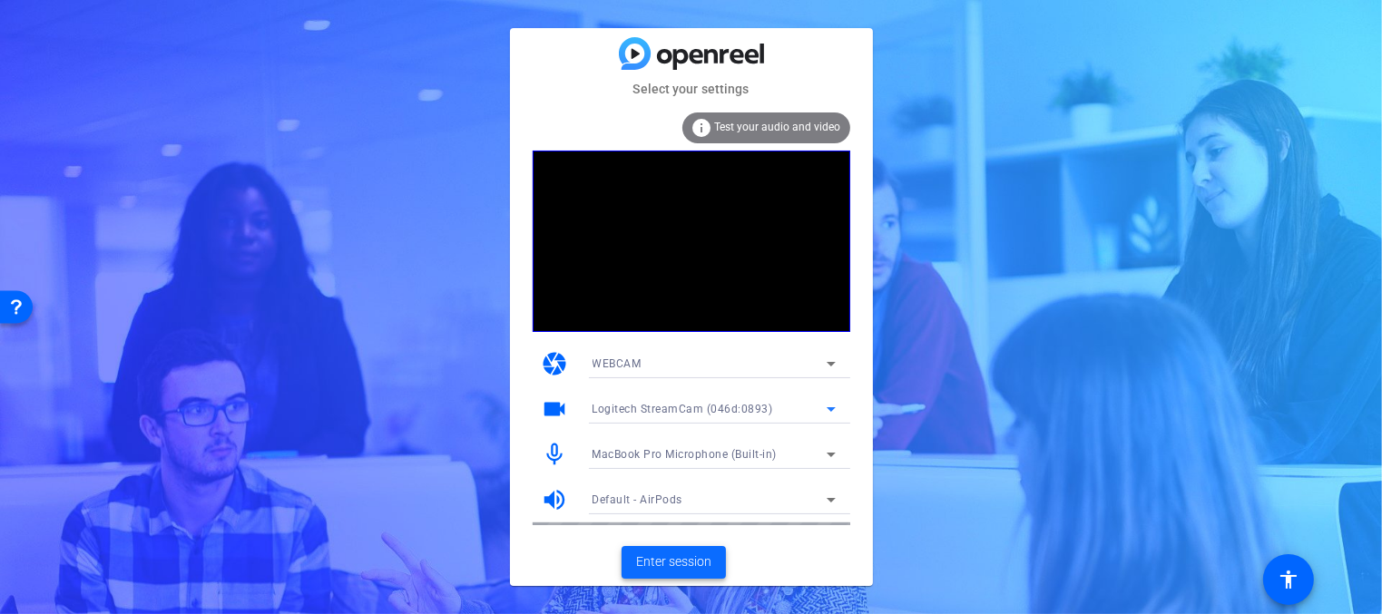
click at [684, 568] on span "Enter session" at bounding box center [673, 561] width 75 height 19
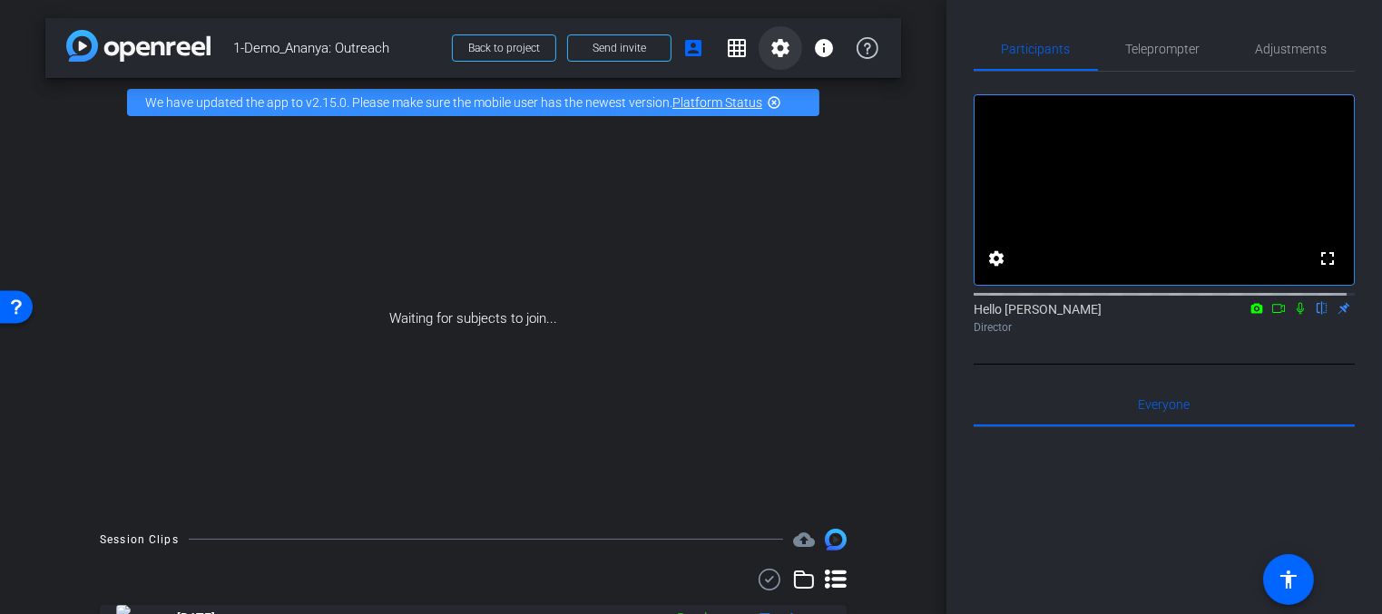
click at [769, 44] on mat-icon "settings" at bounding box center [780, 48] width 22 height 22
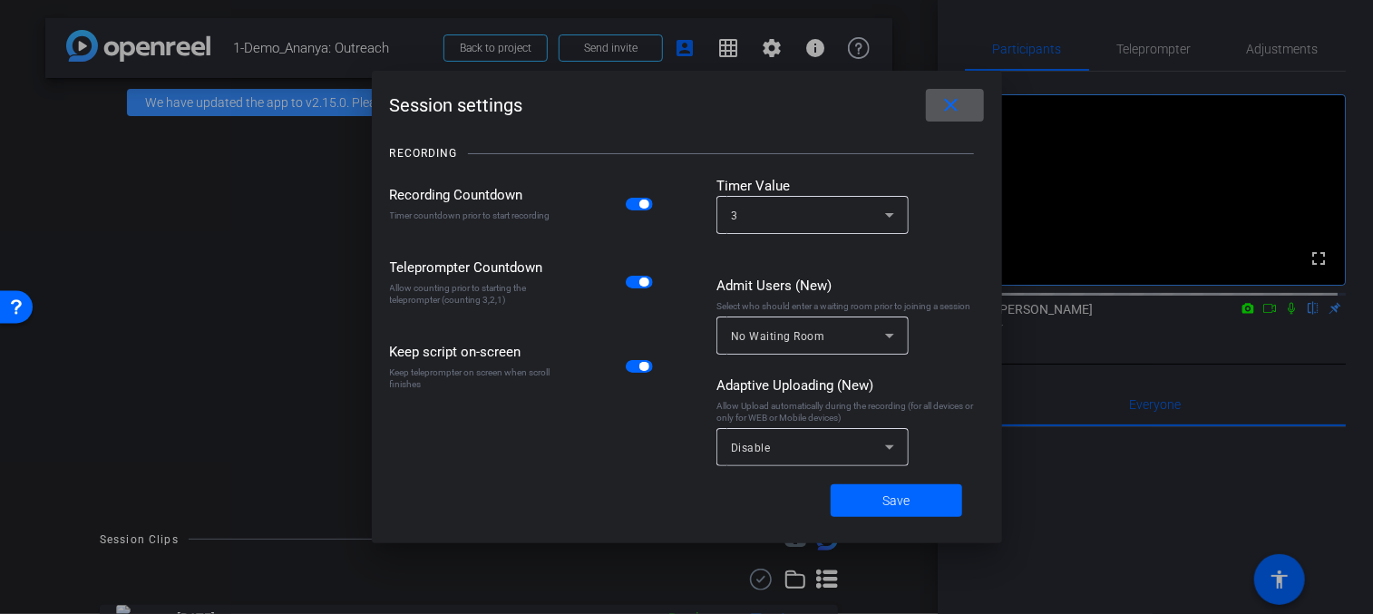
click at [845, 446] on div "Disable" at bounding box center [808, 447] width 154 height 23
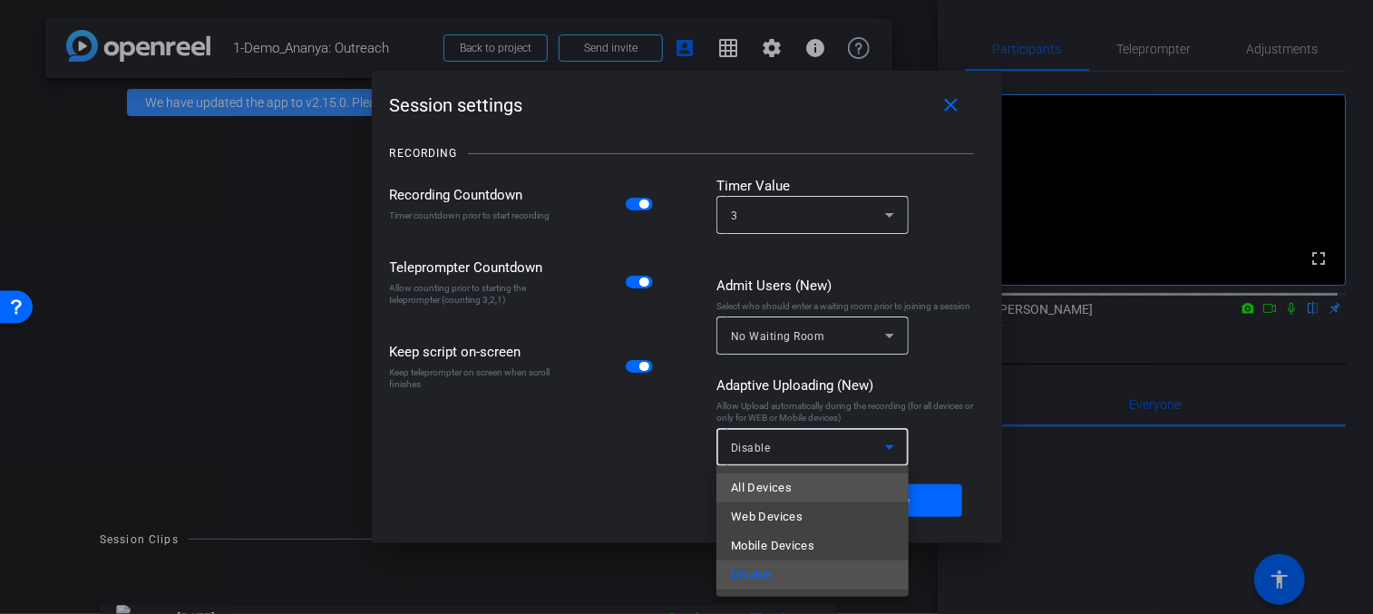
click at [829, 496] on mat-option "All Devices" at bounding box center [813, 488] width 192 height 29
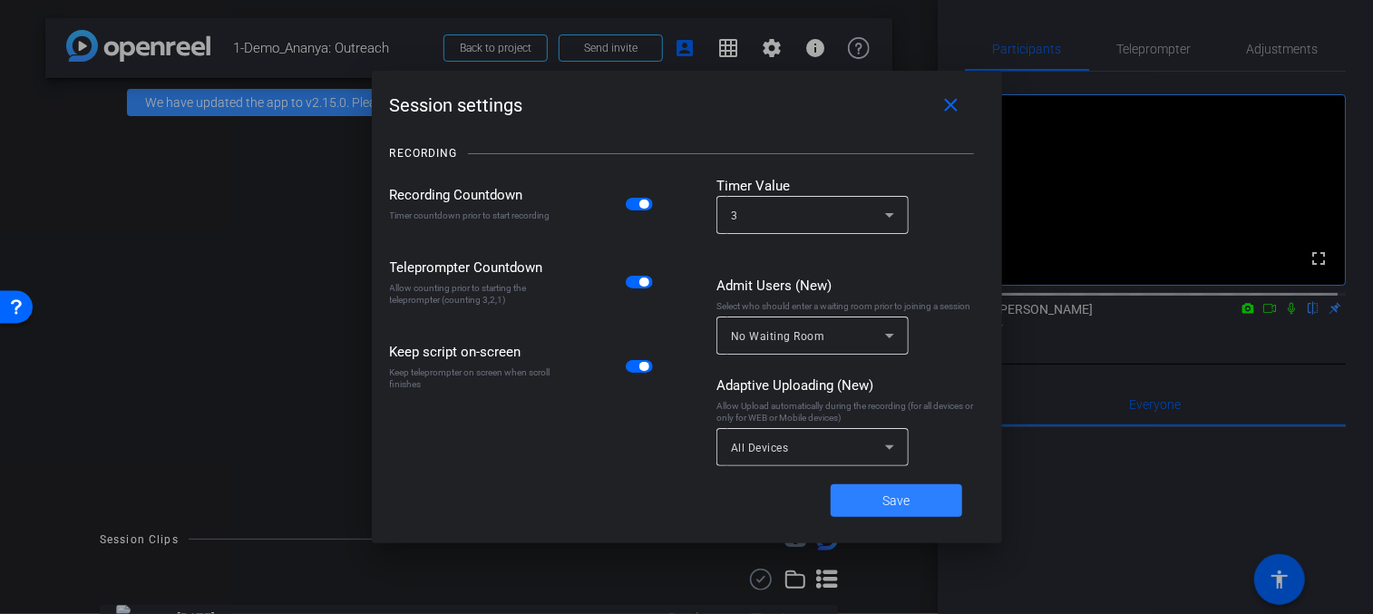
click at [864, 498] on span at bounding box center [897, 501] width 132 height 44
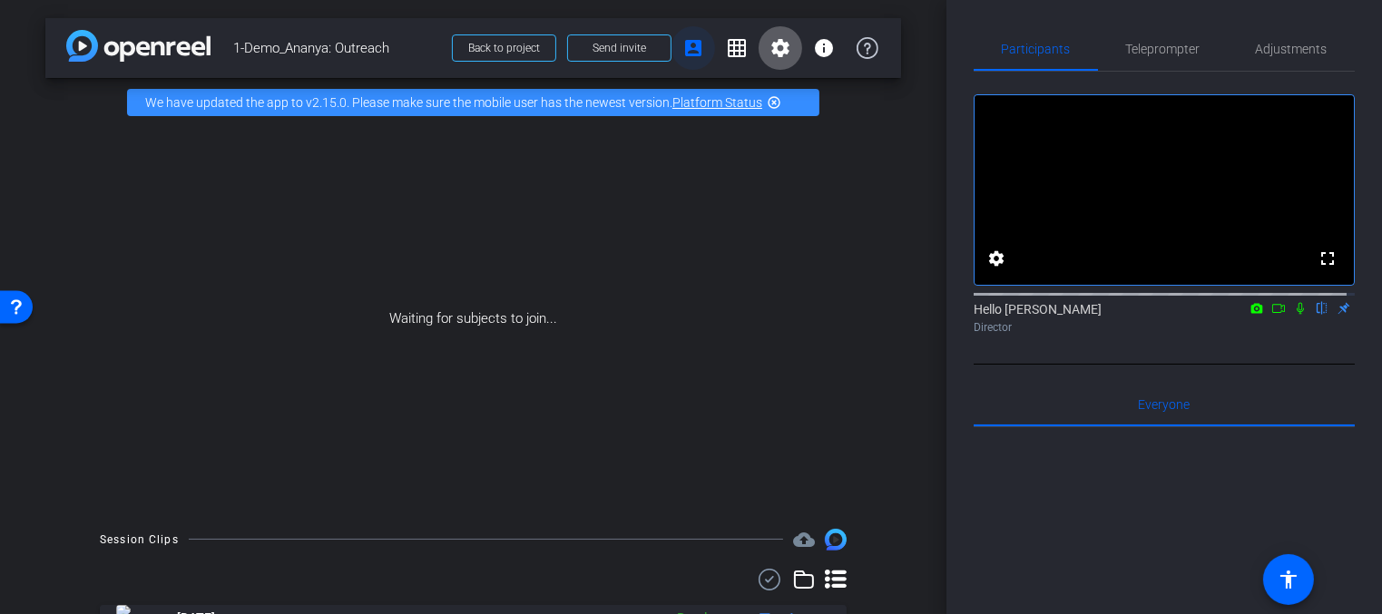
click at [687, 48] on mat-icon "account_box" at bounding box center [693, 48] width 22 height 22
click at [686, 48] on mat-icon "account_box" at bounding box center [693, 48] width 22 height 22
click at [667, 198] on div "Waiting for subjects to join..." at bounding box center [472, 319] width 855 height 384
click at [624, 44] on span "Send invite" at bounding box center [619, 48] width 54 height 15
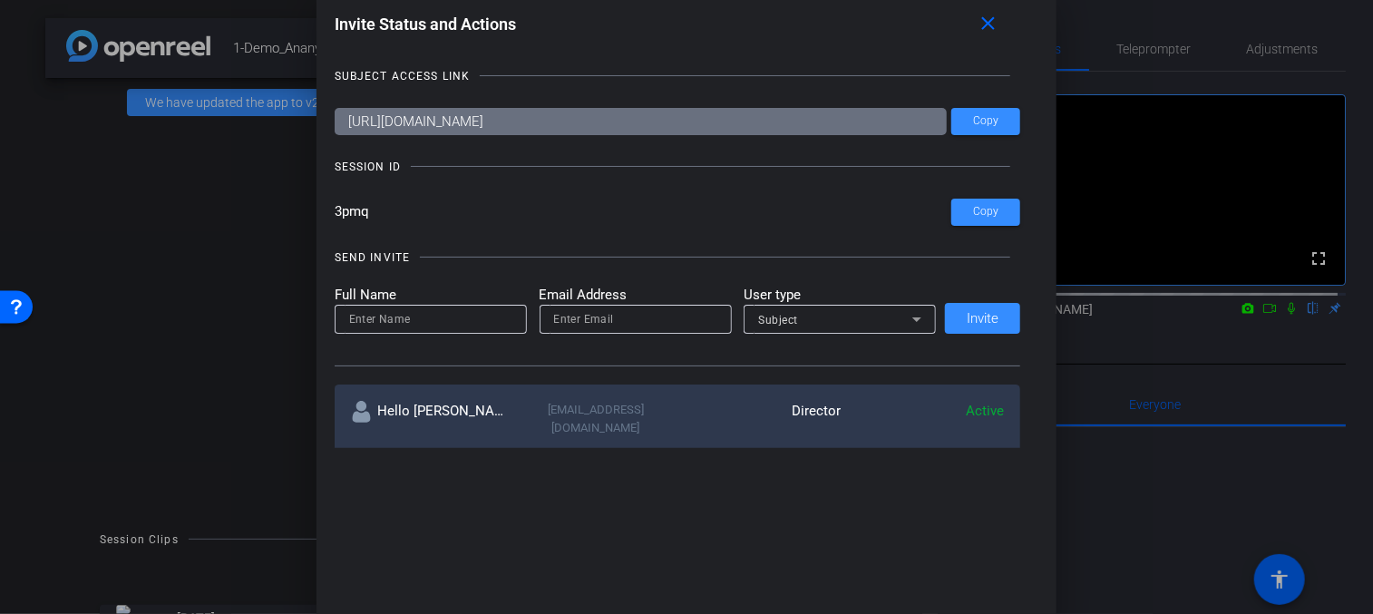
drag, startPoint x: 397, startPoint y: 208, endPoint x: 328, endPoint y: 214, distance: 69.2
click at [328, 214] on div "Invite Status and Actions close SUBJECT ACCESS LINK https://capture.openreel.co…" at bounding box center [687, 228] width 741 height 476
click at [1000, 23] on mat-icon "close" at bounding box center [988, 24] width 23 height 23
